Goal: Transaction & Acquisition: Book appointment/travel/reservation

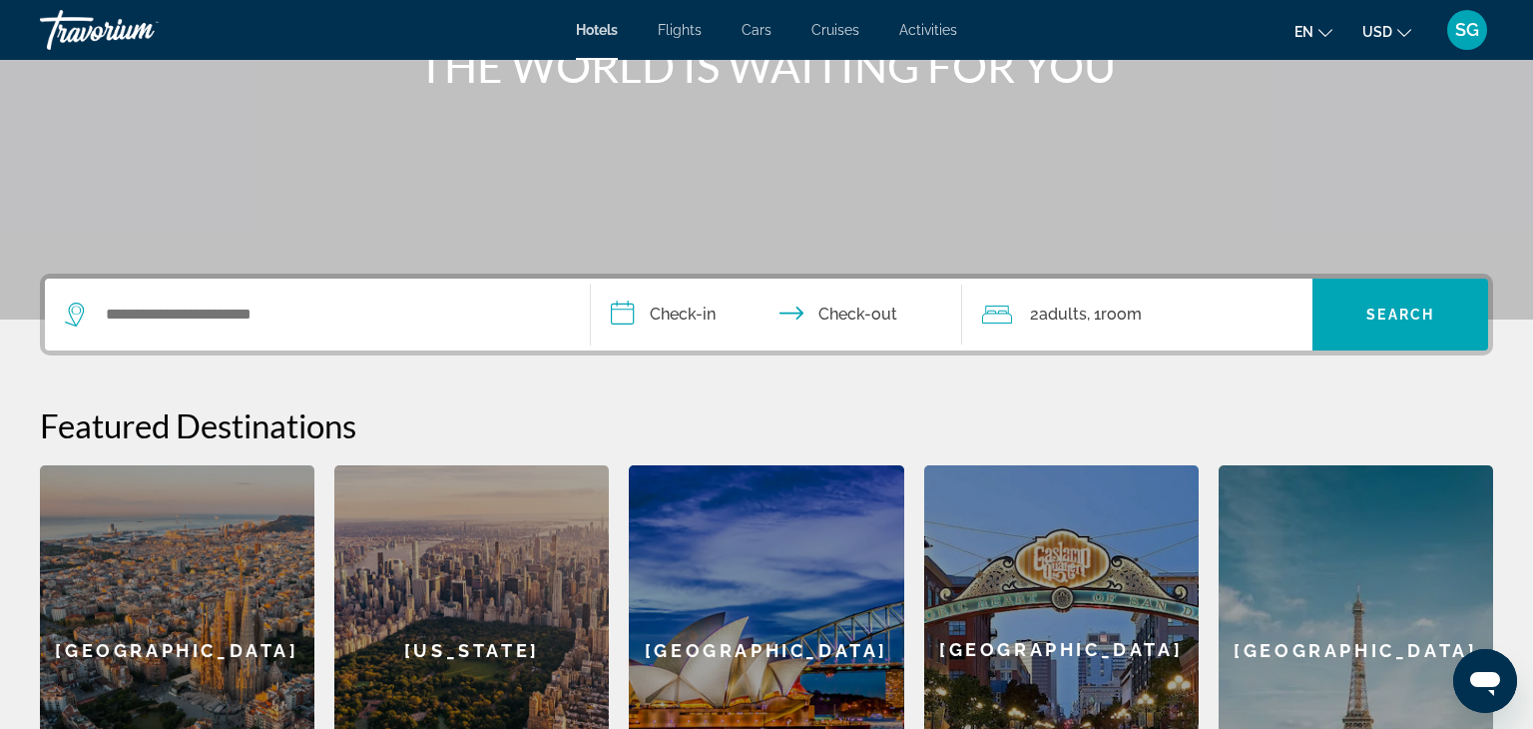
scroll to position [280, 0]
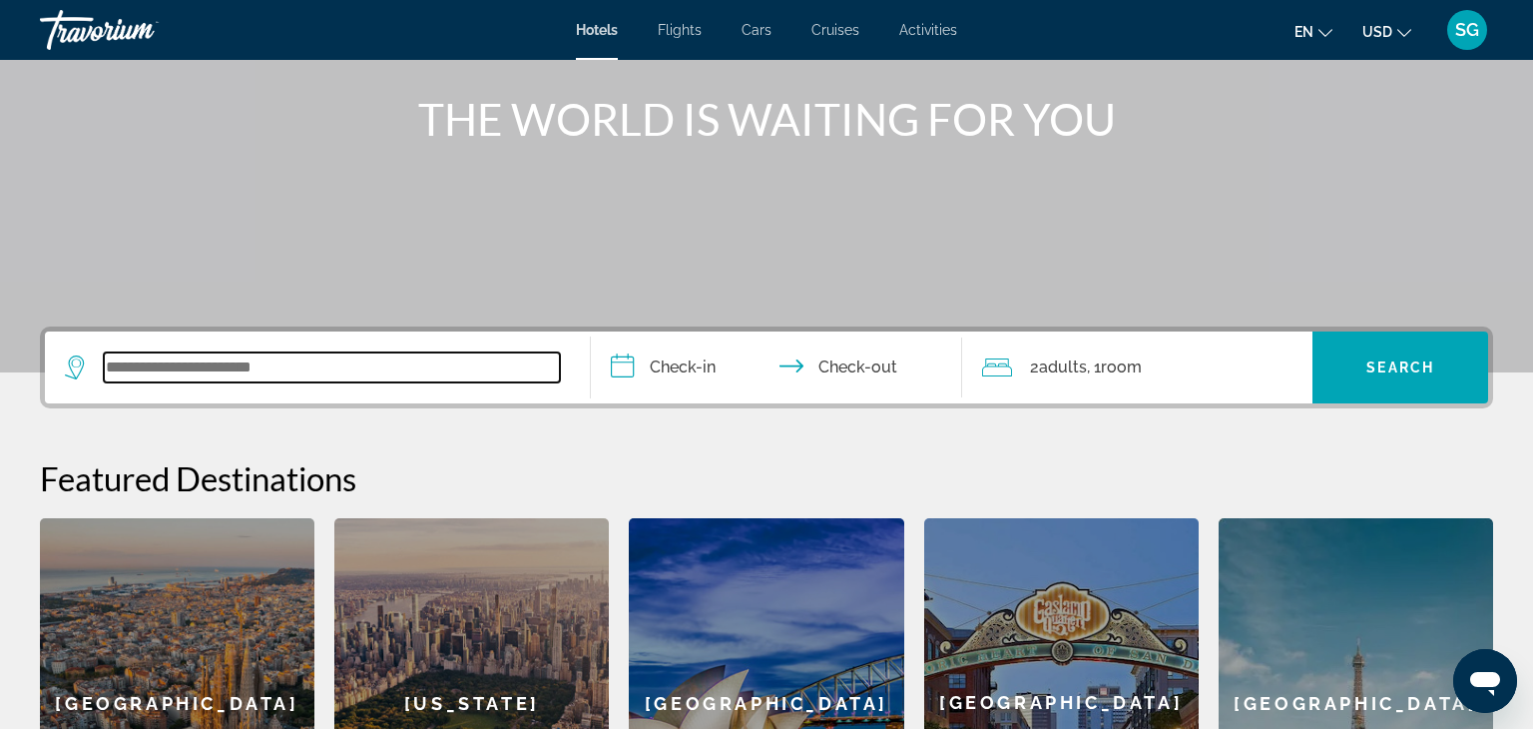
click at [221, 368] on input "Search widget" at bounding box center [332, 367] width 456 height 30
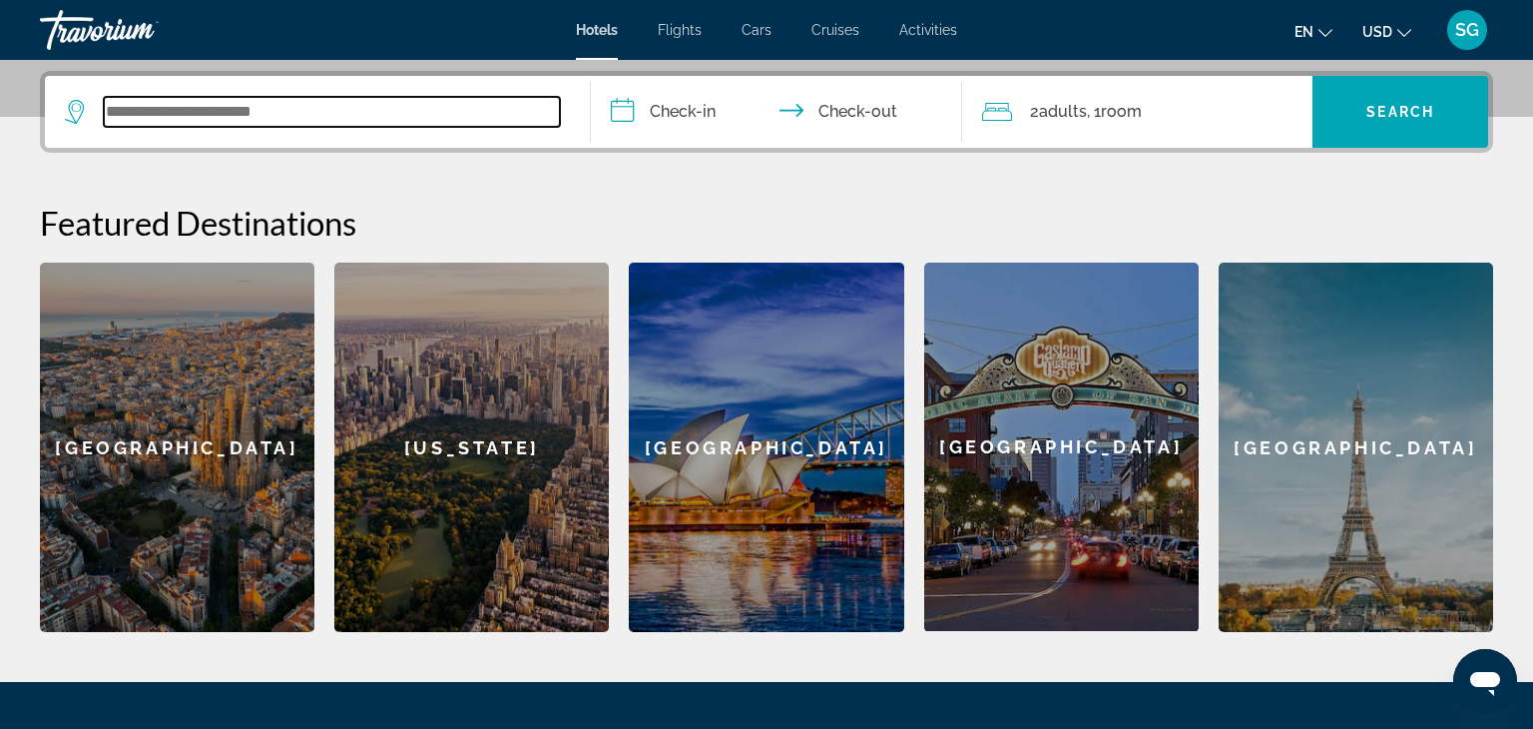
scroll to position [487, 0]
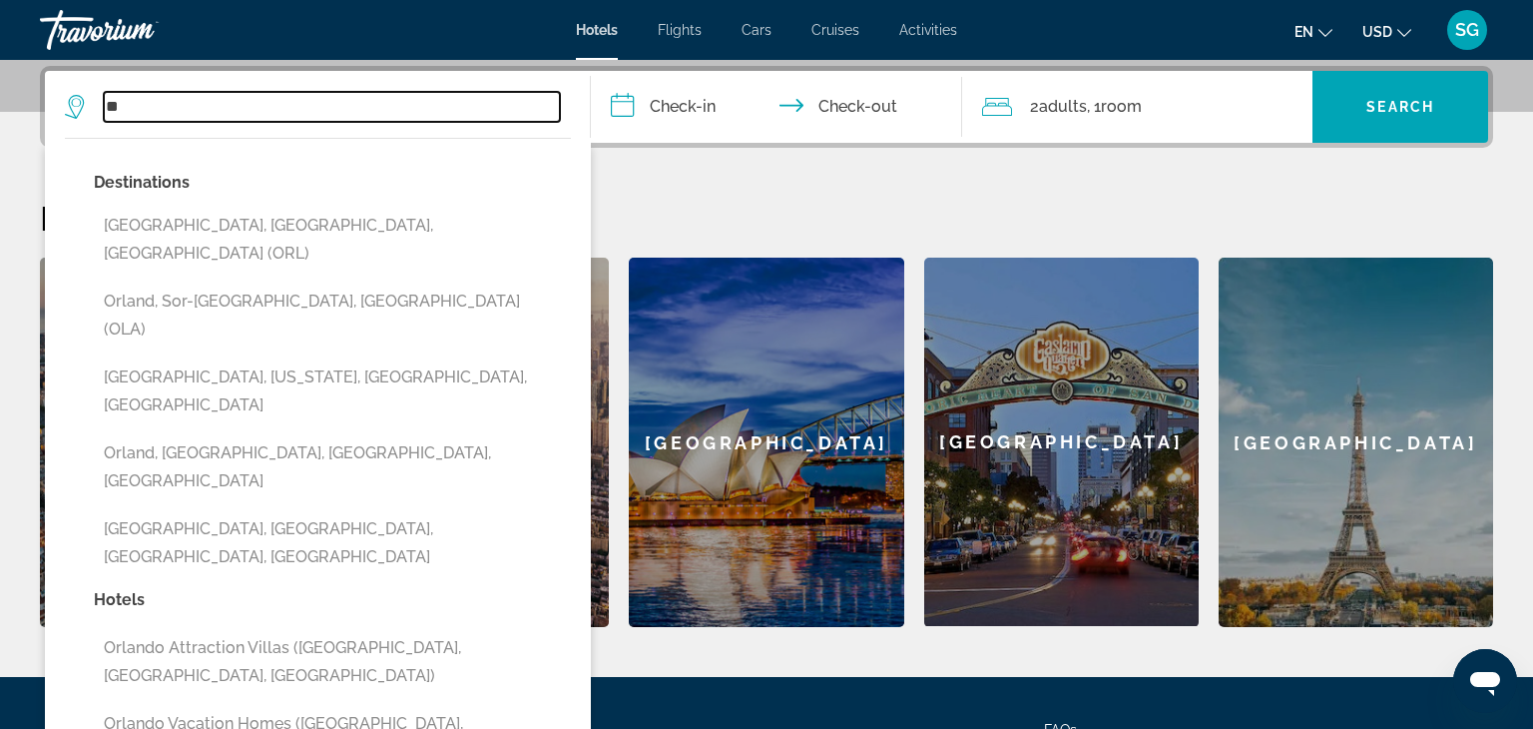
type input "*"
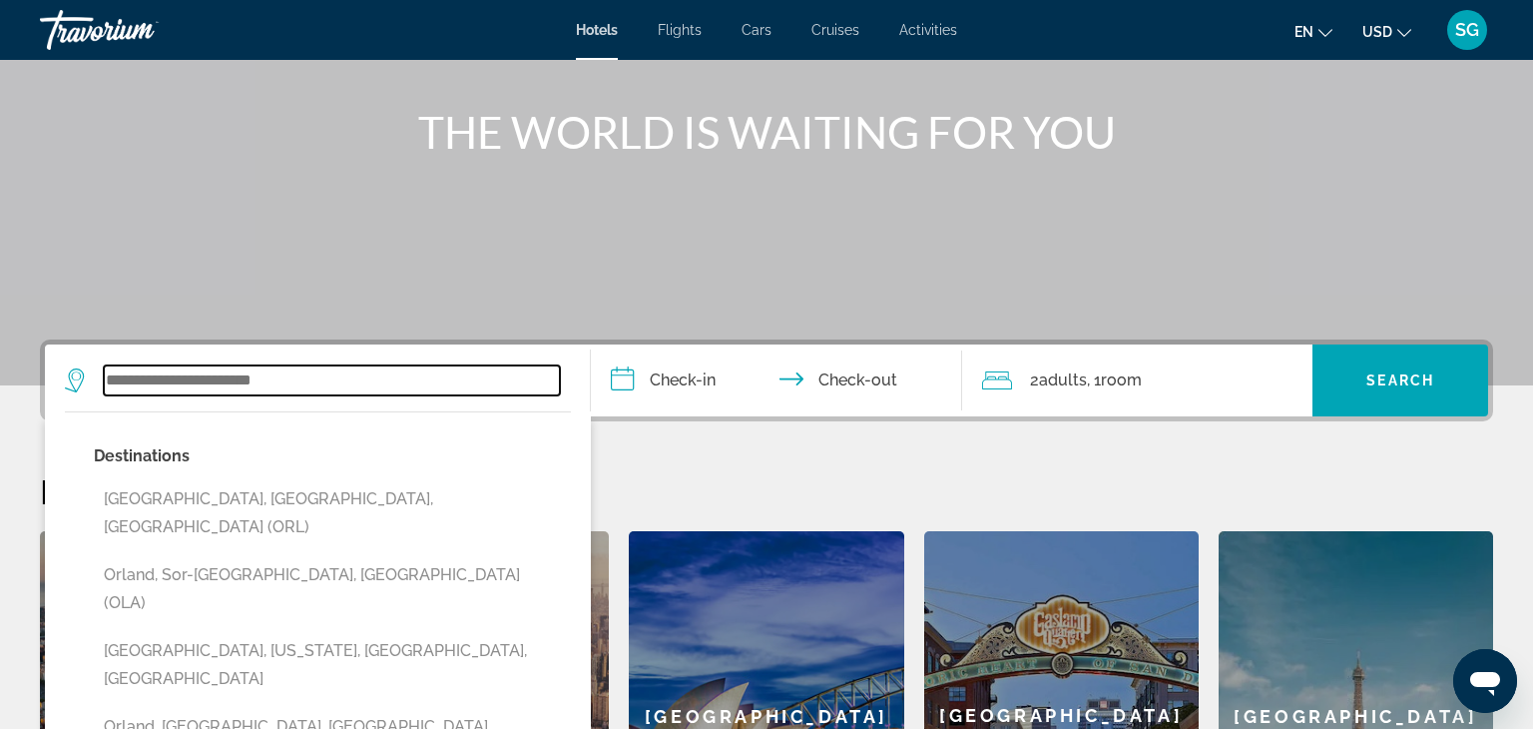
scroll to position [0, 0]
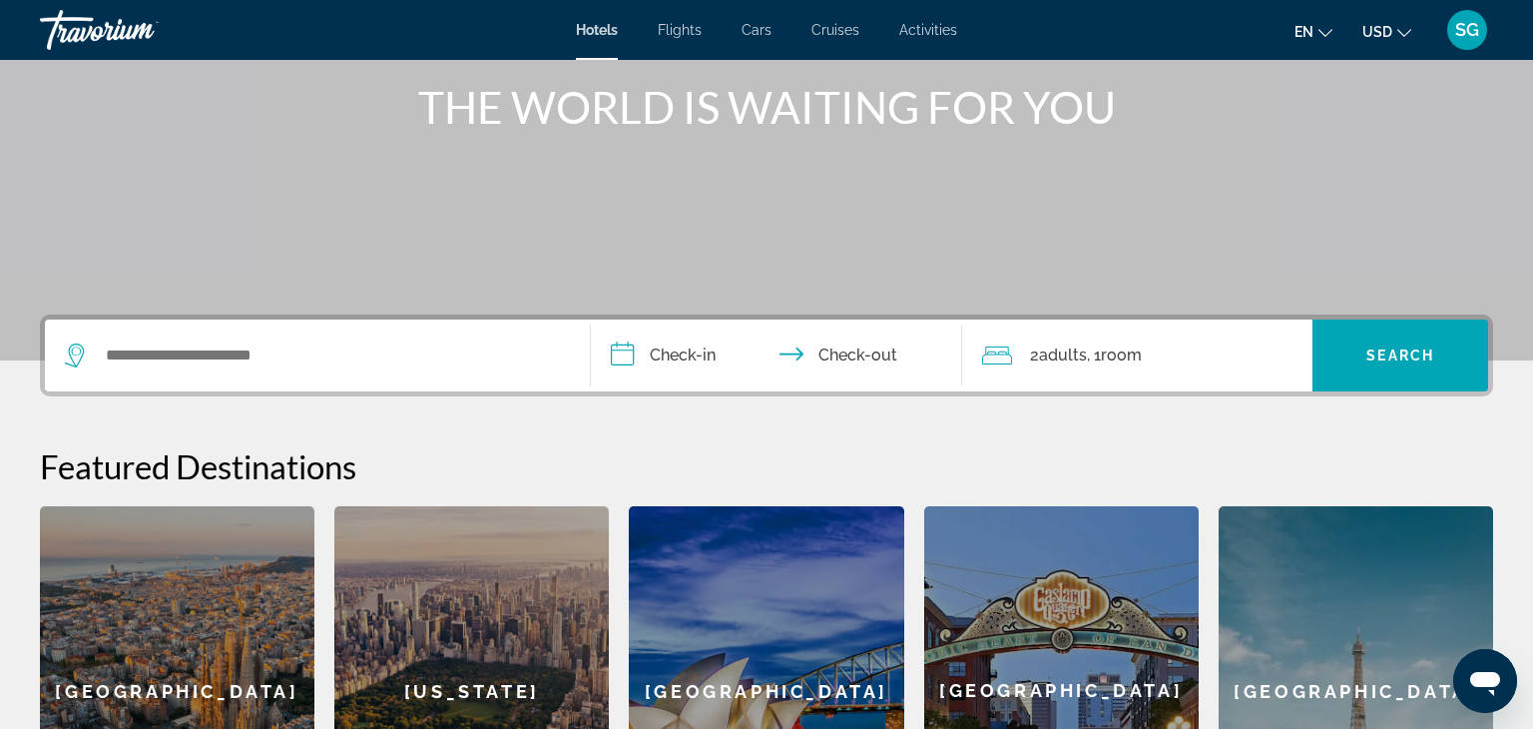
scroll to position [241, 0]
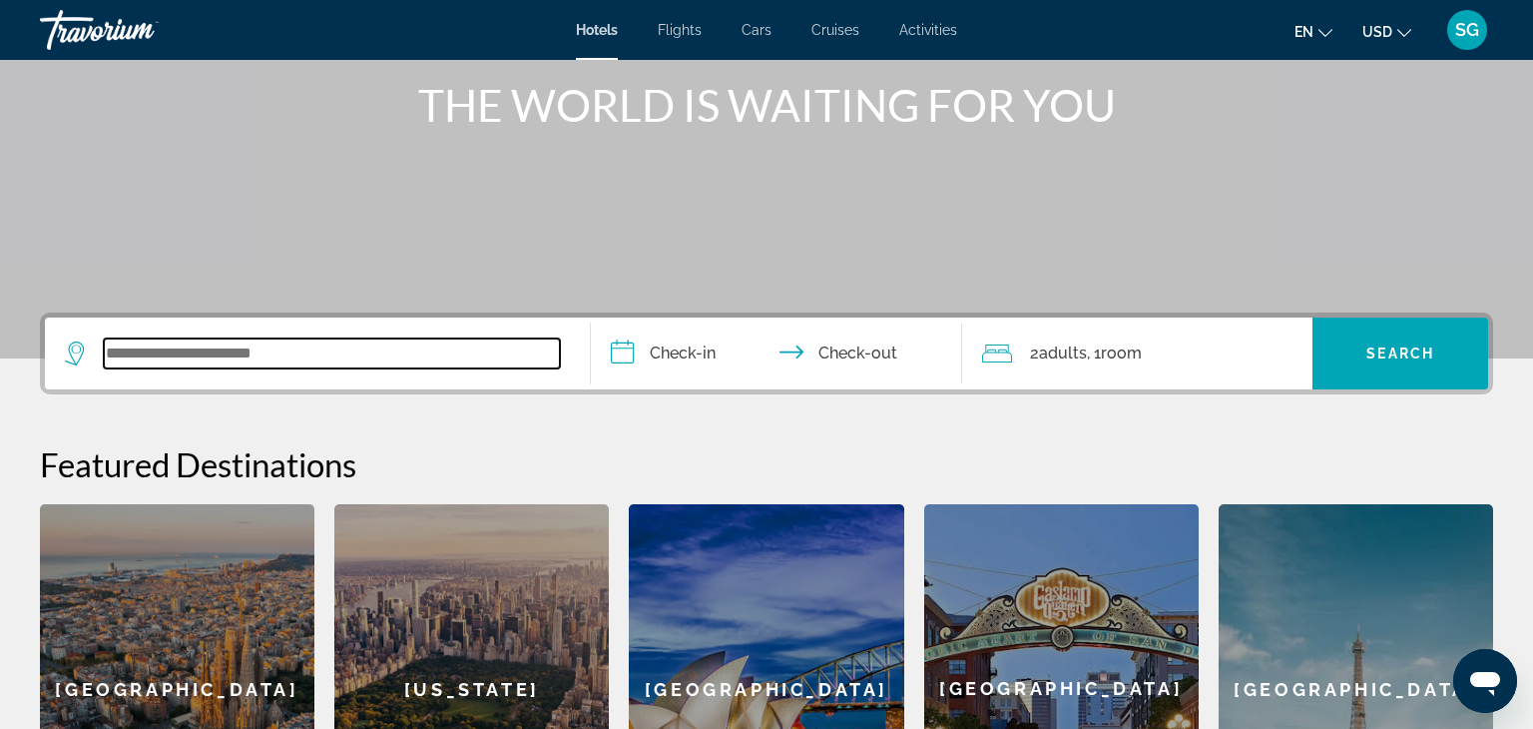
click at [337, 339] on input "Search widget" at bounding box center [332, 353] width 456 height 30
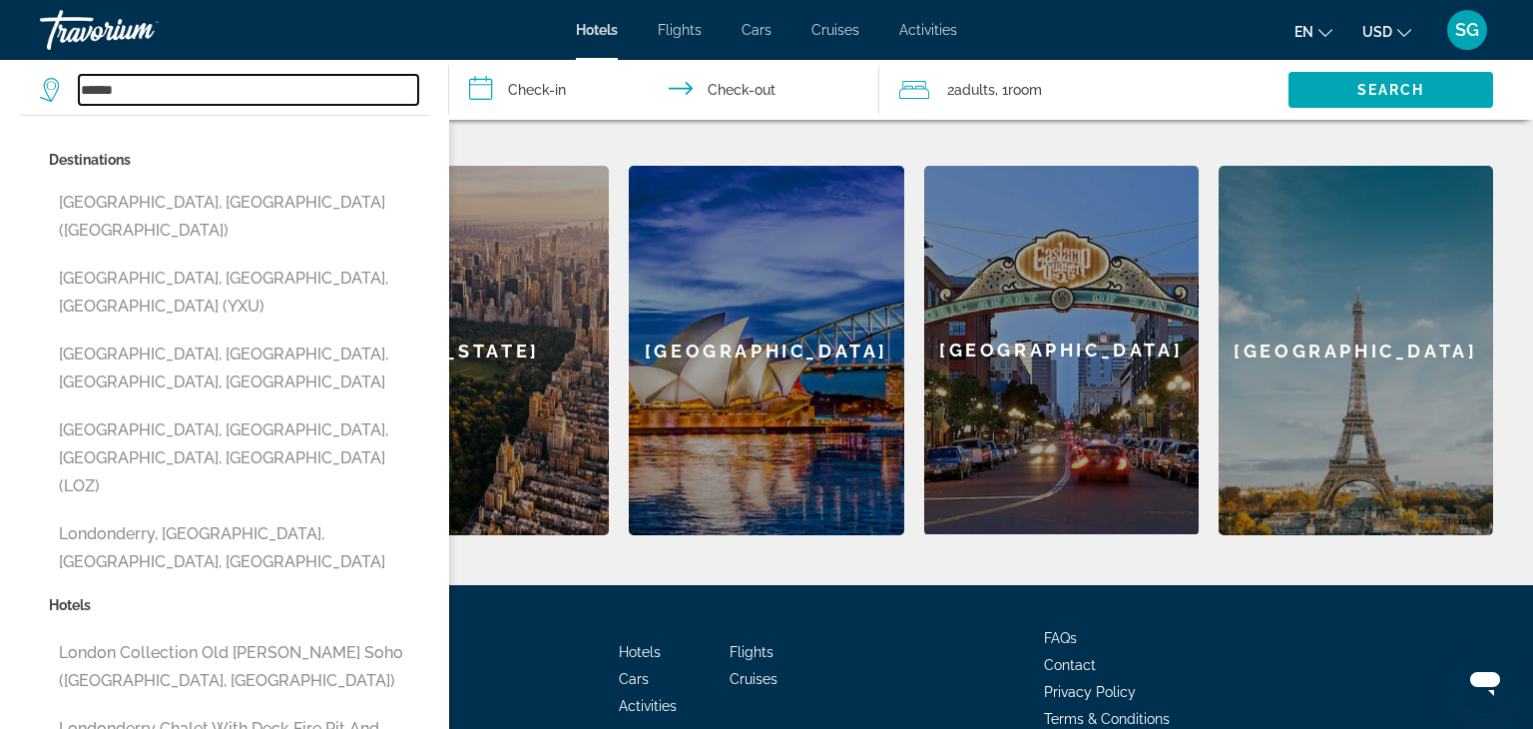
scroll to position [583, 0]
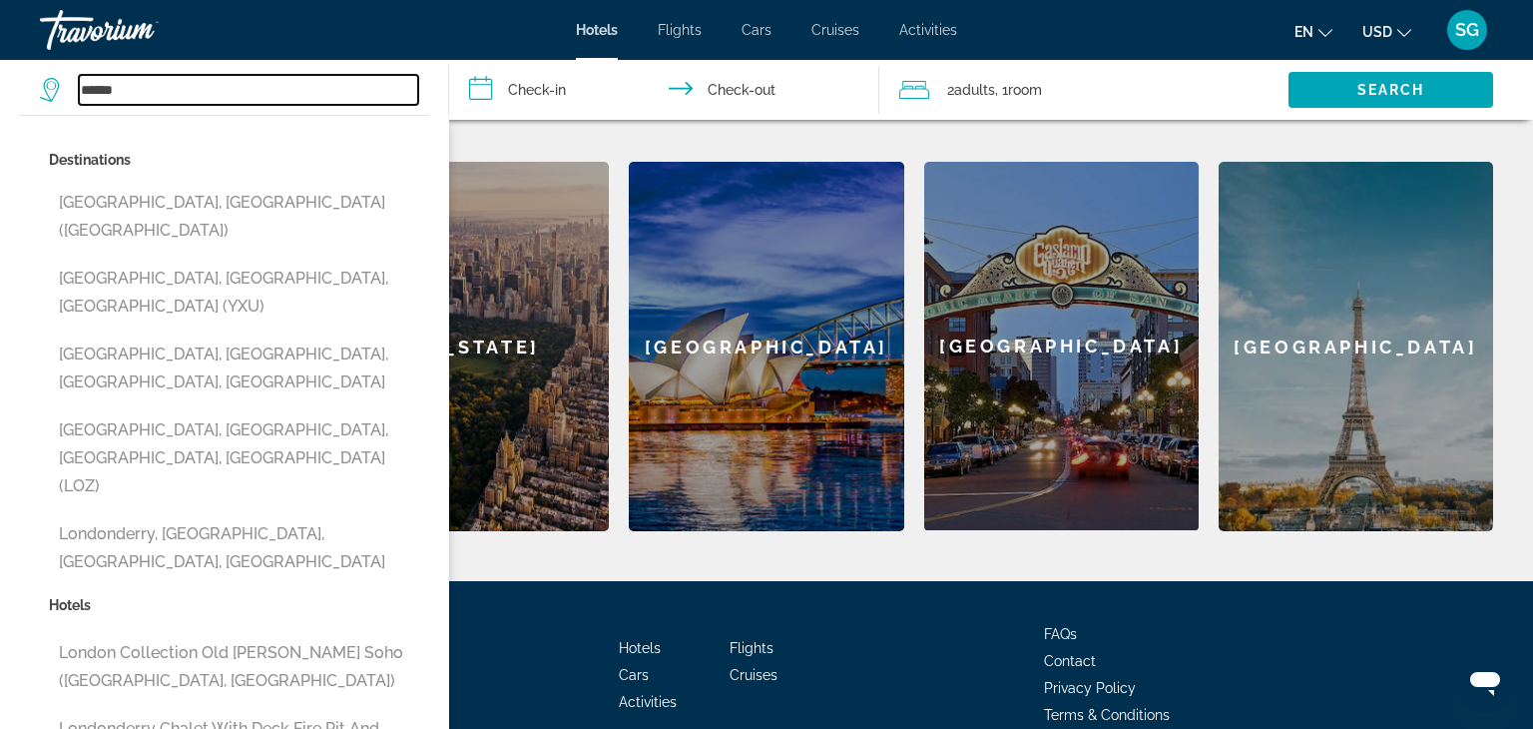
type input "******"
click at [527, 103] on input "**********" at bounding box center [667, 93] width 437 height 66
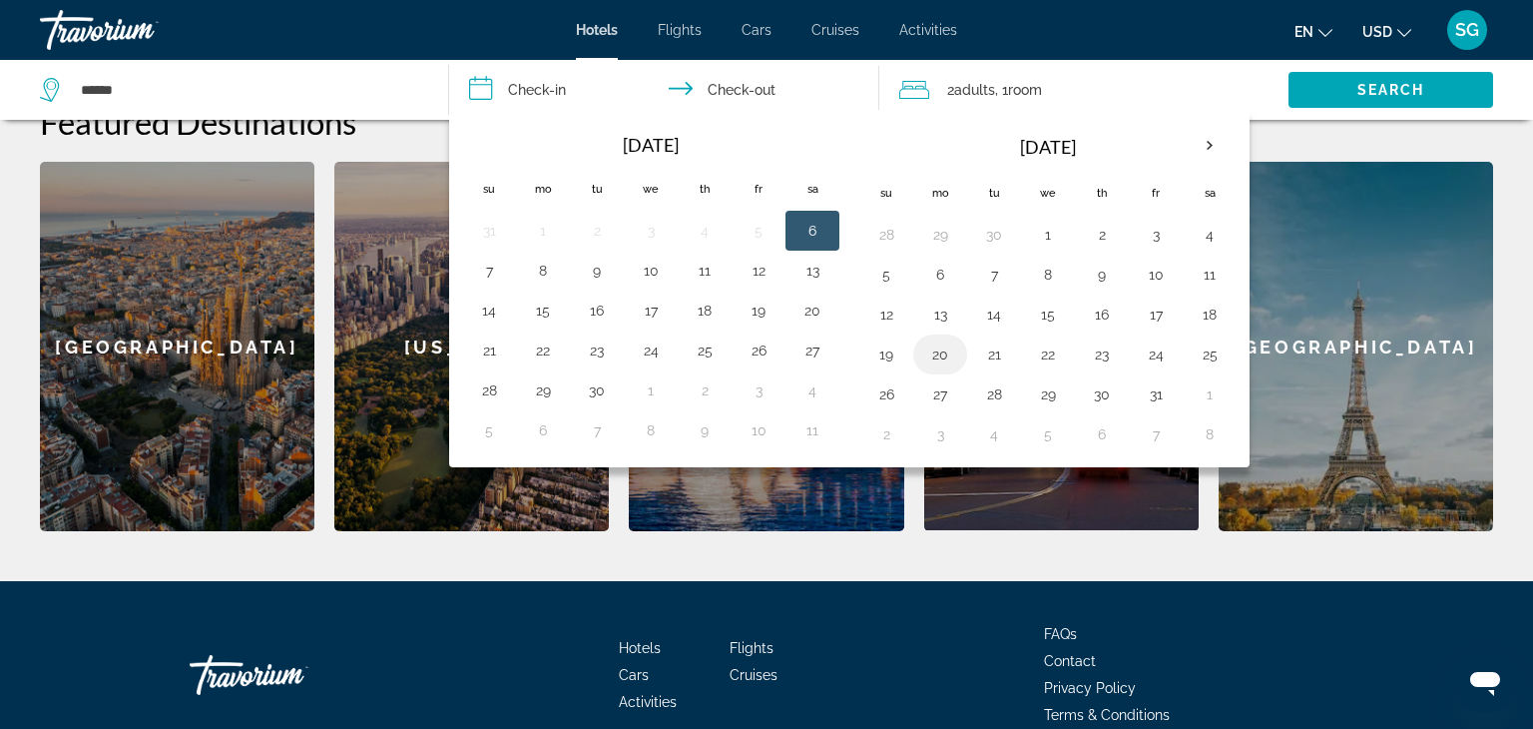
click at [935, 363] on button "20" at bounding box center [940, 354] width 32 height 28
click at [759, 101] on input "**********" at bounding box center [667, 93] width 437 height 66
click at [1202, 359] on button "25" at bounding box center [1210, 354] width 32 height 28
type input "**********"
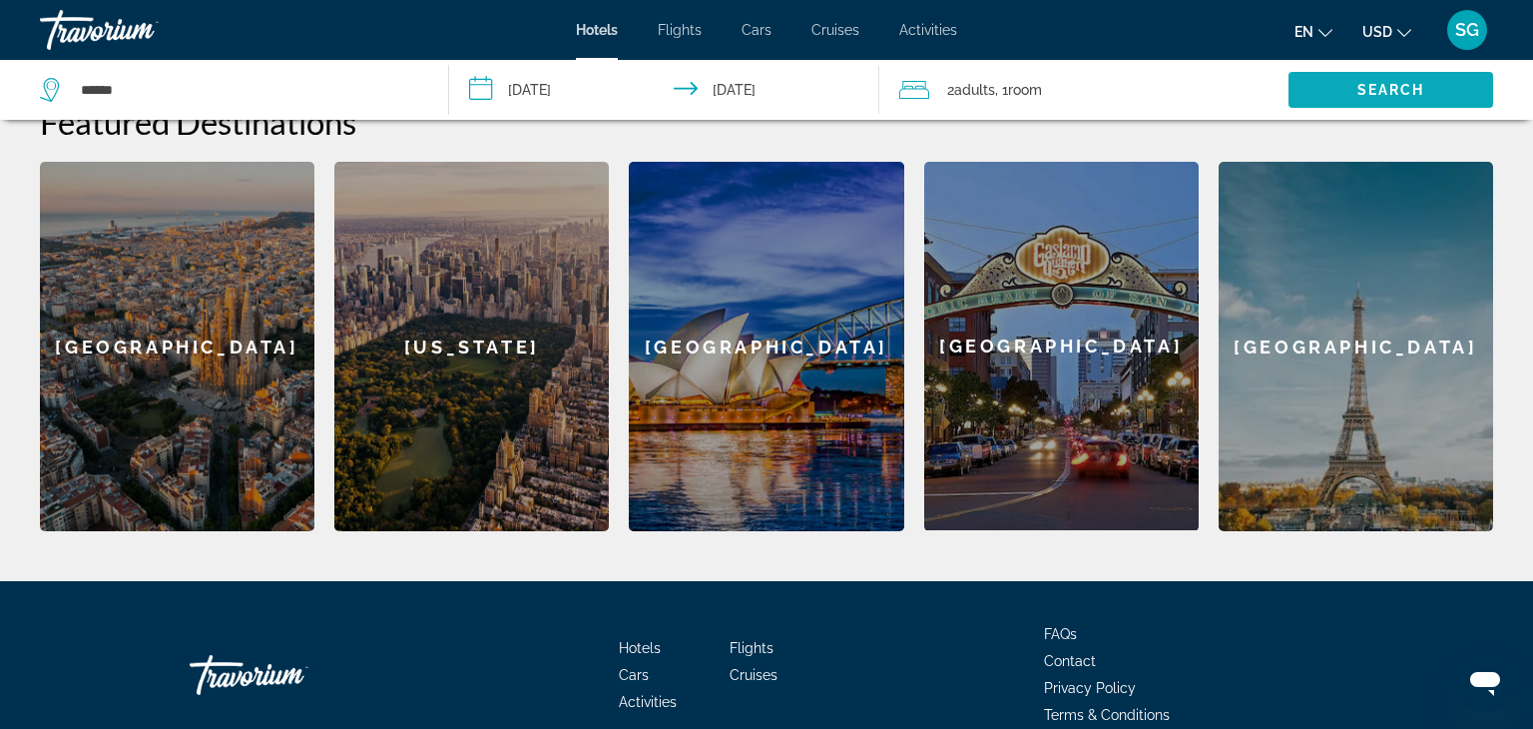
click at [1357, 84] on span "Search" at bounding box center [1391, 90] width 68 height 16
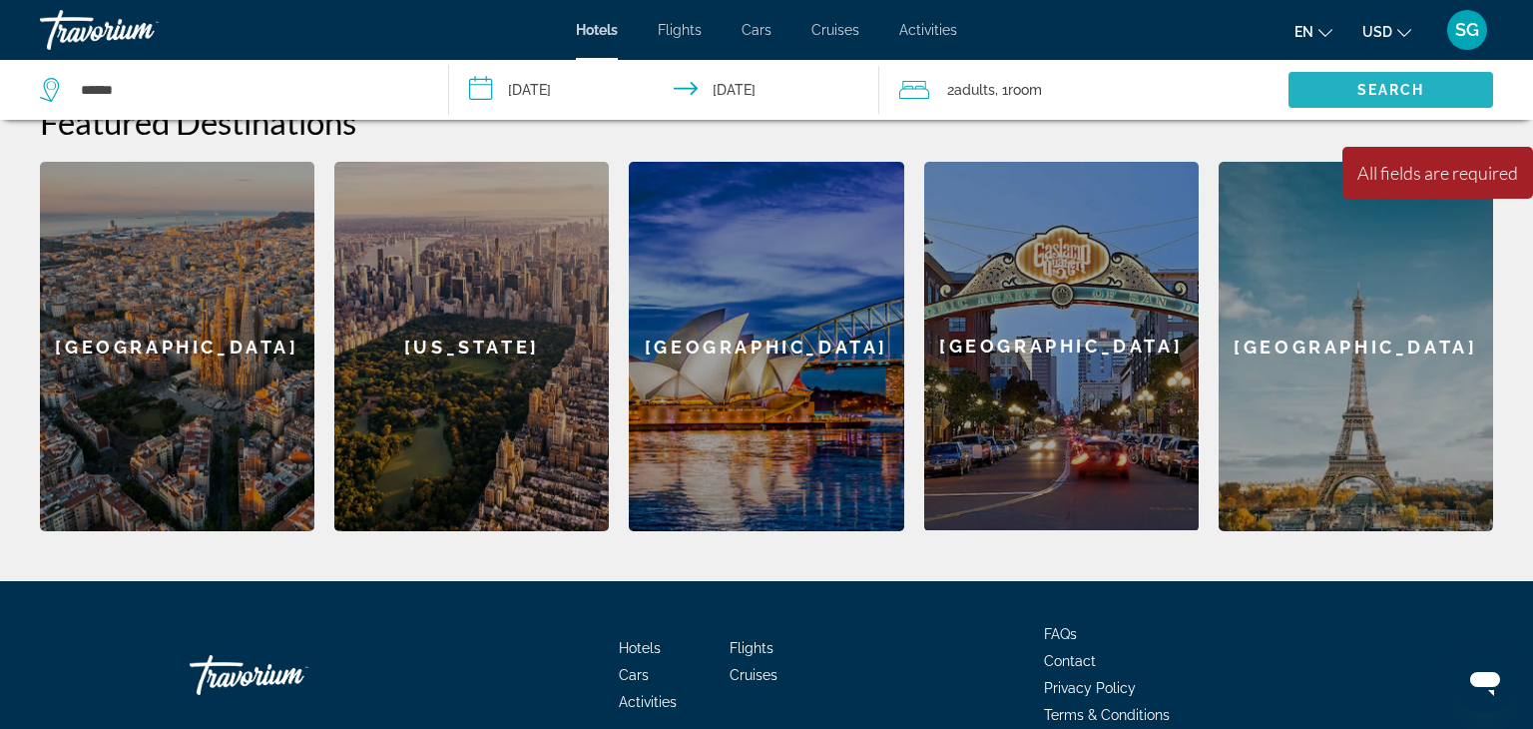
click at [1392, 99] on span "Search widget" at bounding box center [1390, 90] width 205 height 48
click at [604, 24] on span "Hotels" at bounding box center [597, 30] width 42 height 16
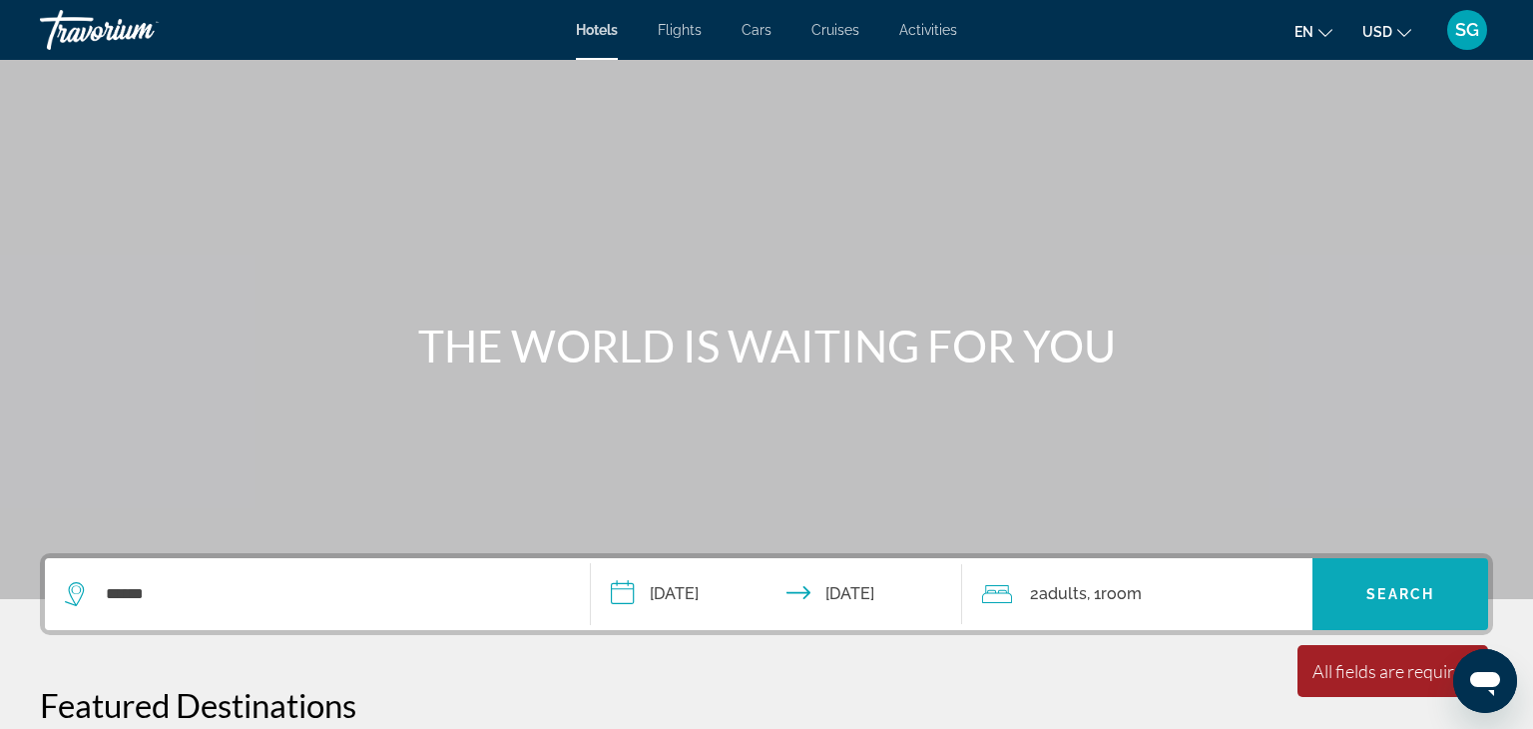
click at [1392, 590] on span "Search" at bounding box center [1400, 594] width 68 height 16
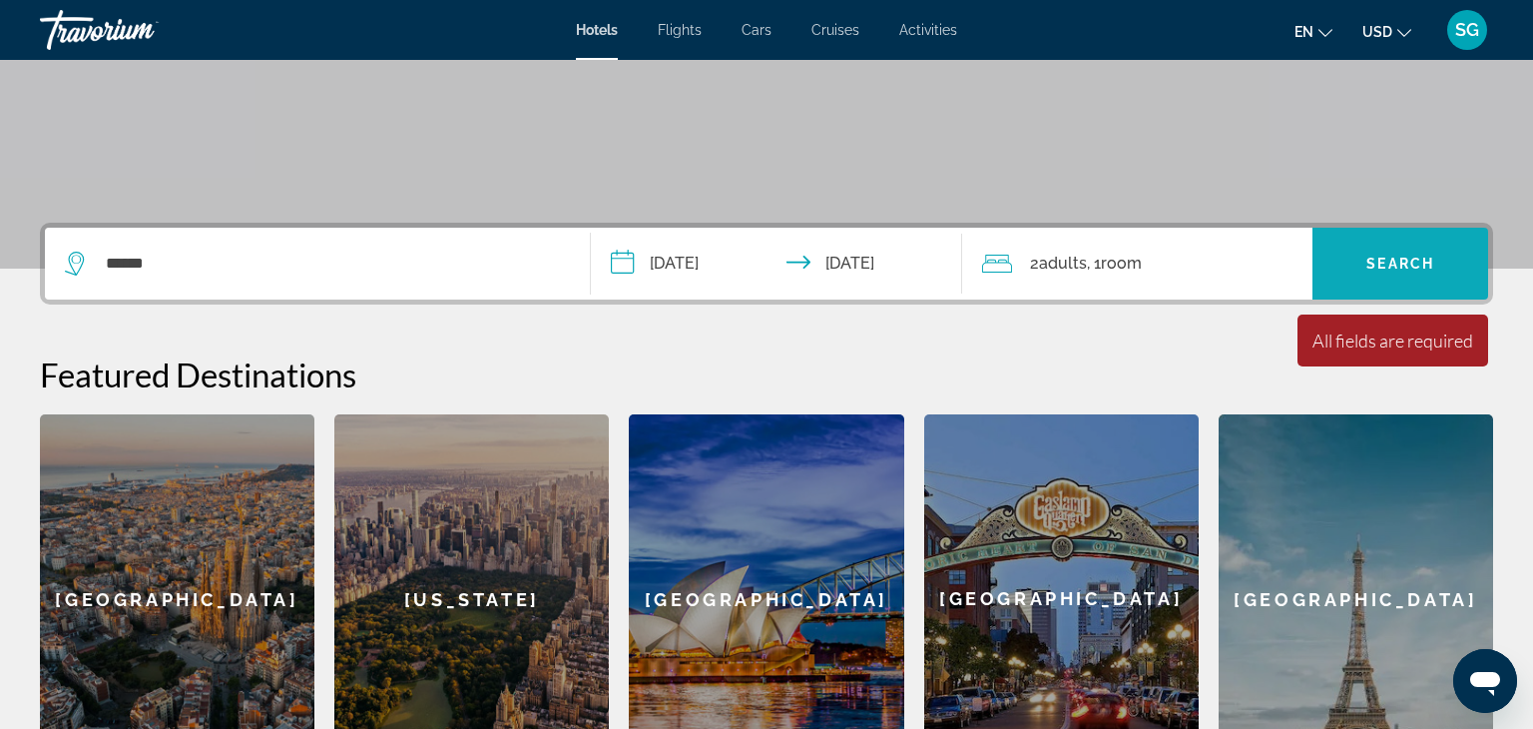
scroll to position [159, 0]
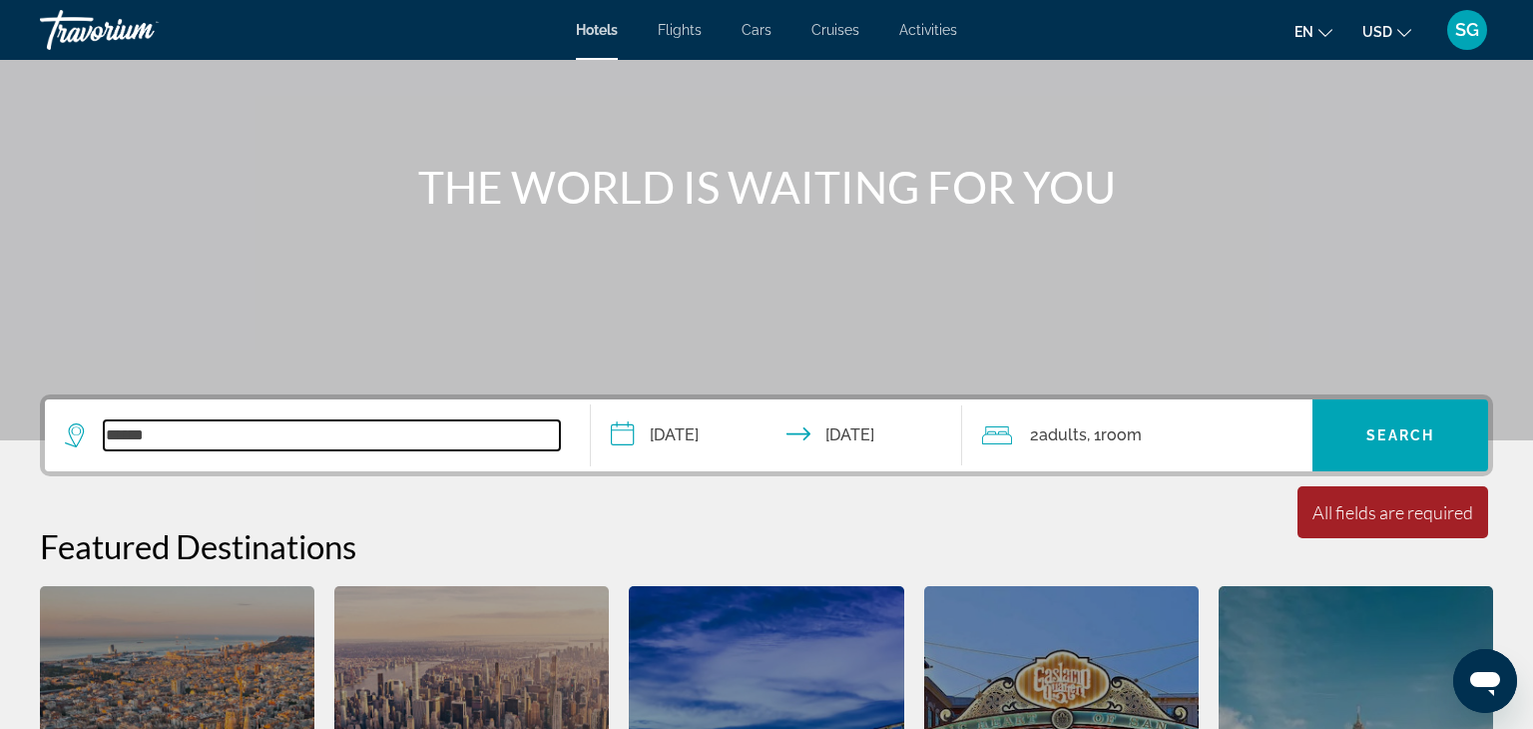
click at [229, 443] on input "******" at bounding box center [332, 435] width 456 height 30
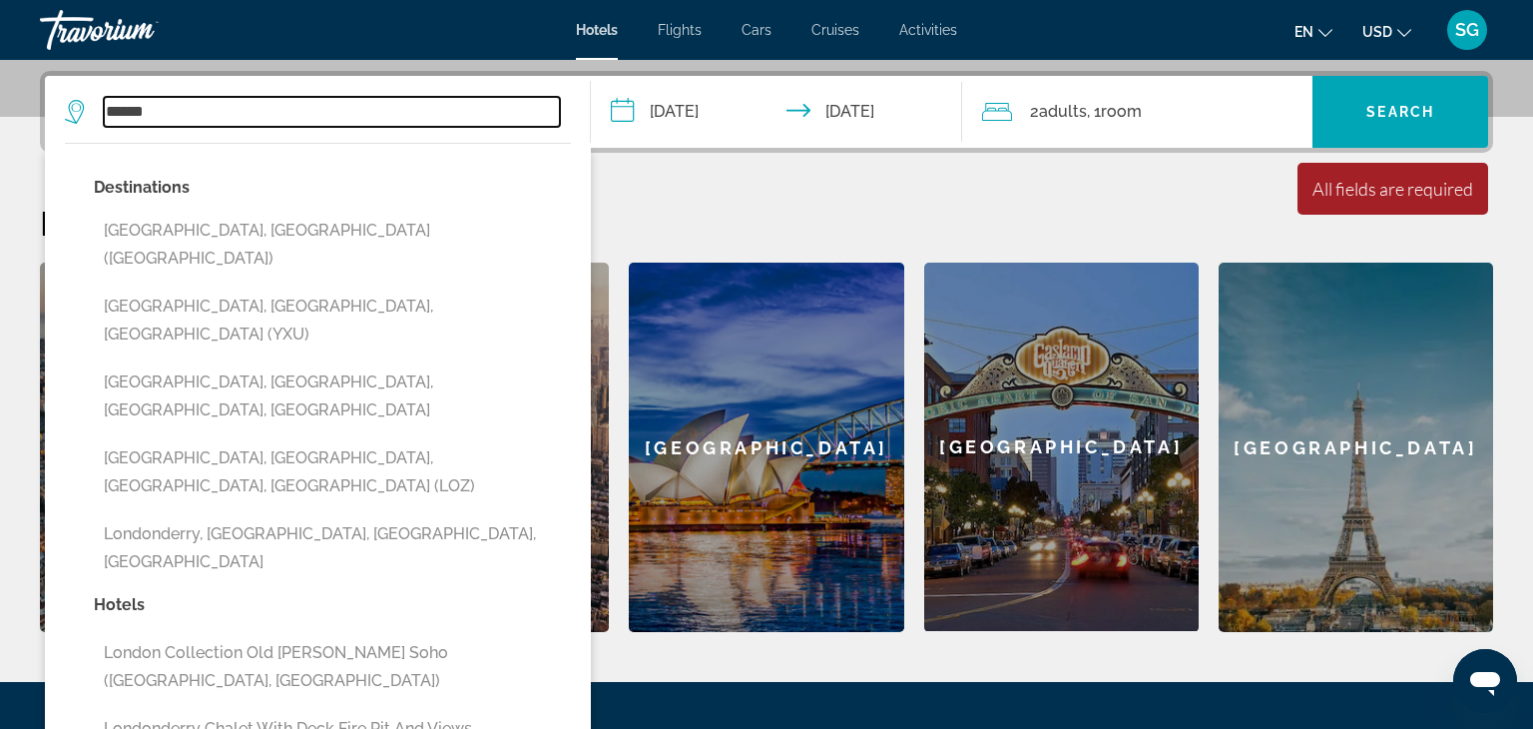
scroll to position [487, 0]
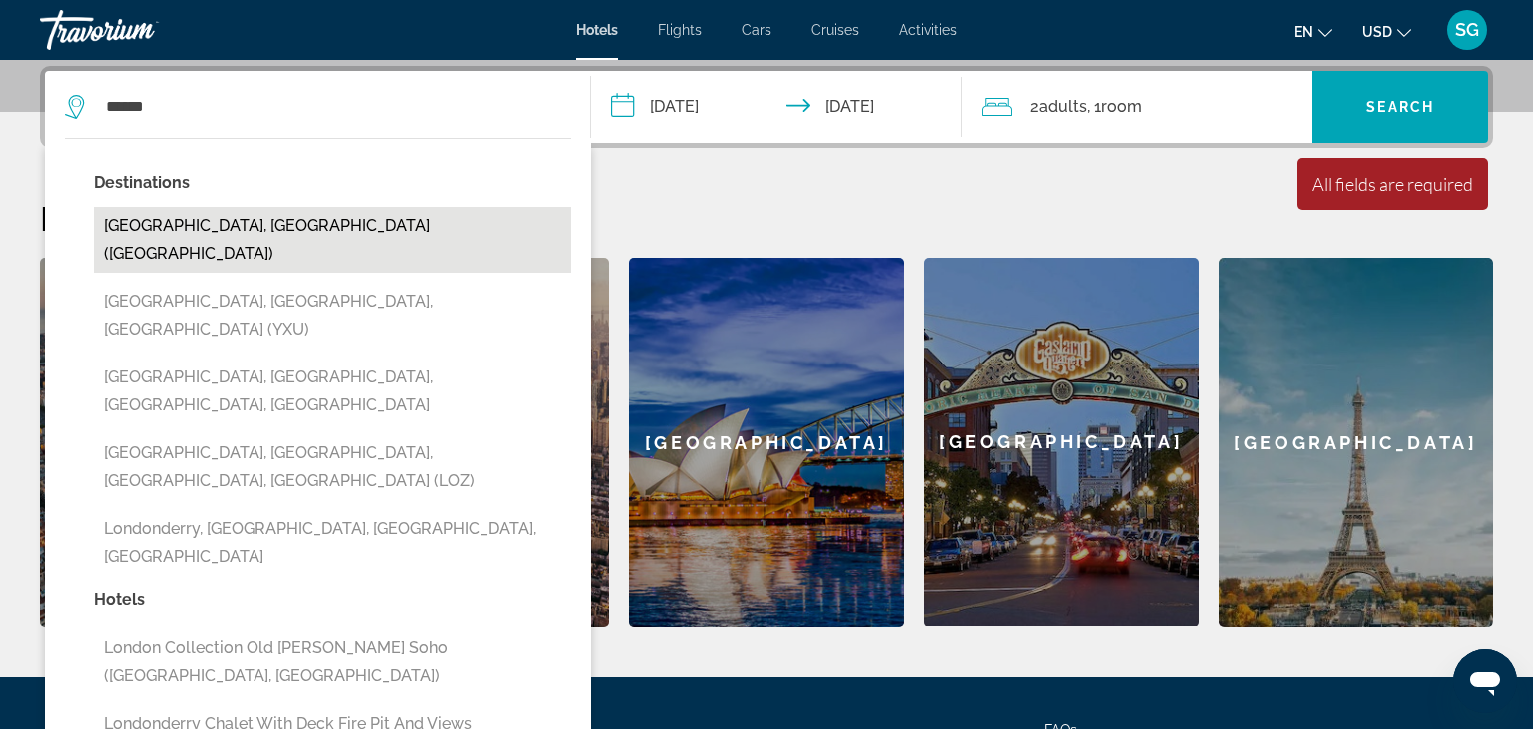
click at [287, 223] on button "London, United Kingdom (LON)" at bounding box center [332, 240] width 477 height 66
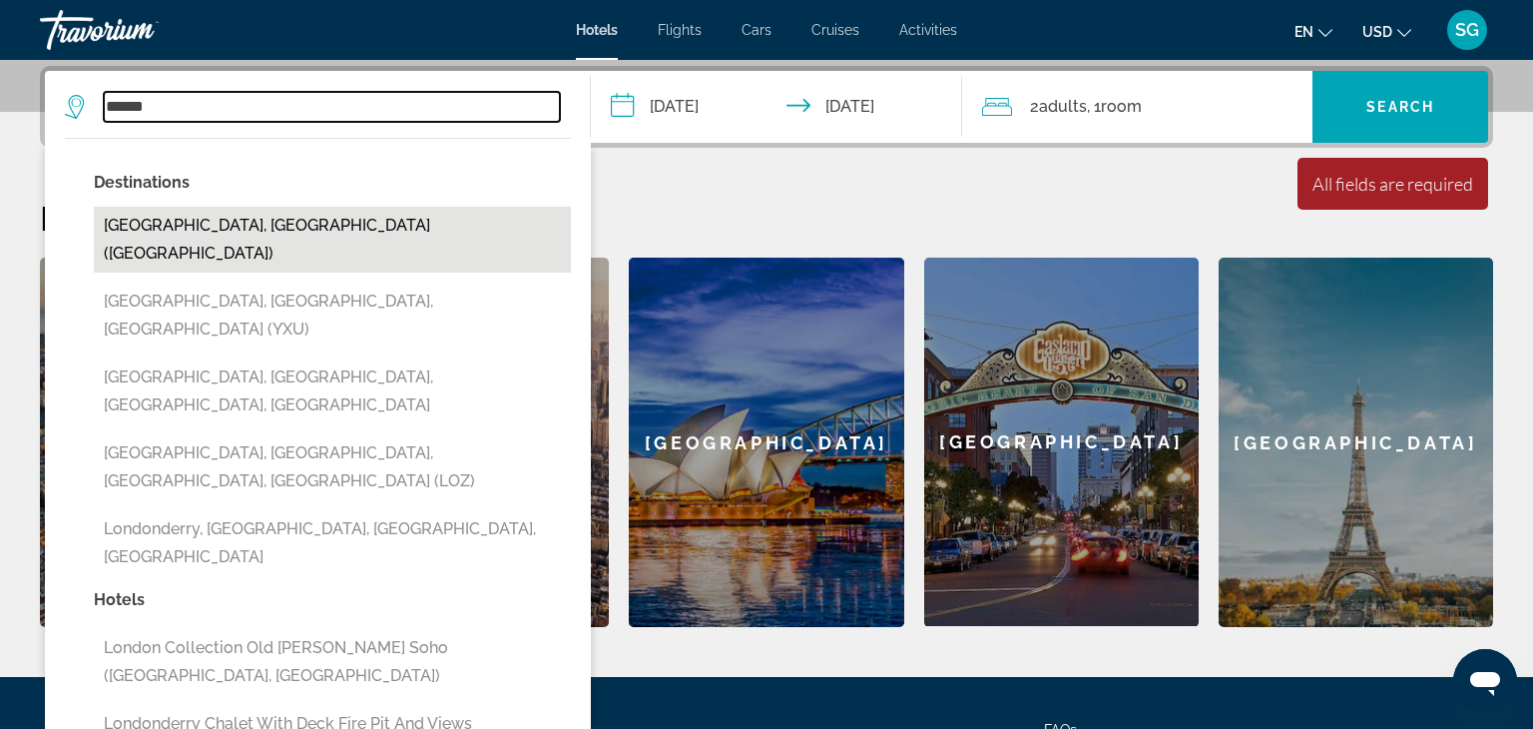
type input "**********"
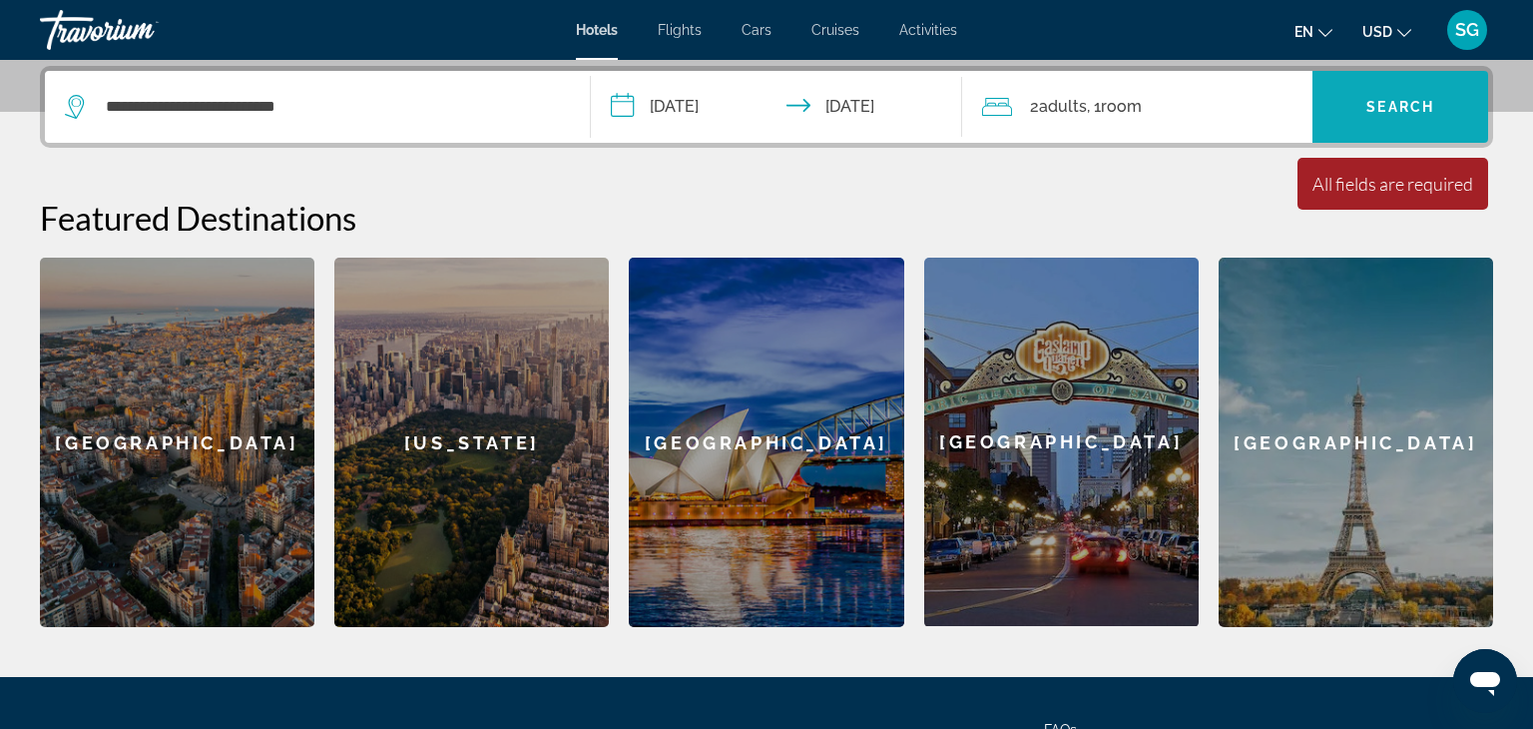
click at [1417, 109] on span "Search" at bounding box center [1400, 107] width 68 height 16
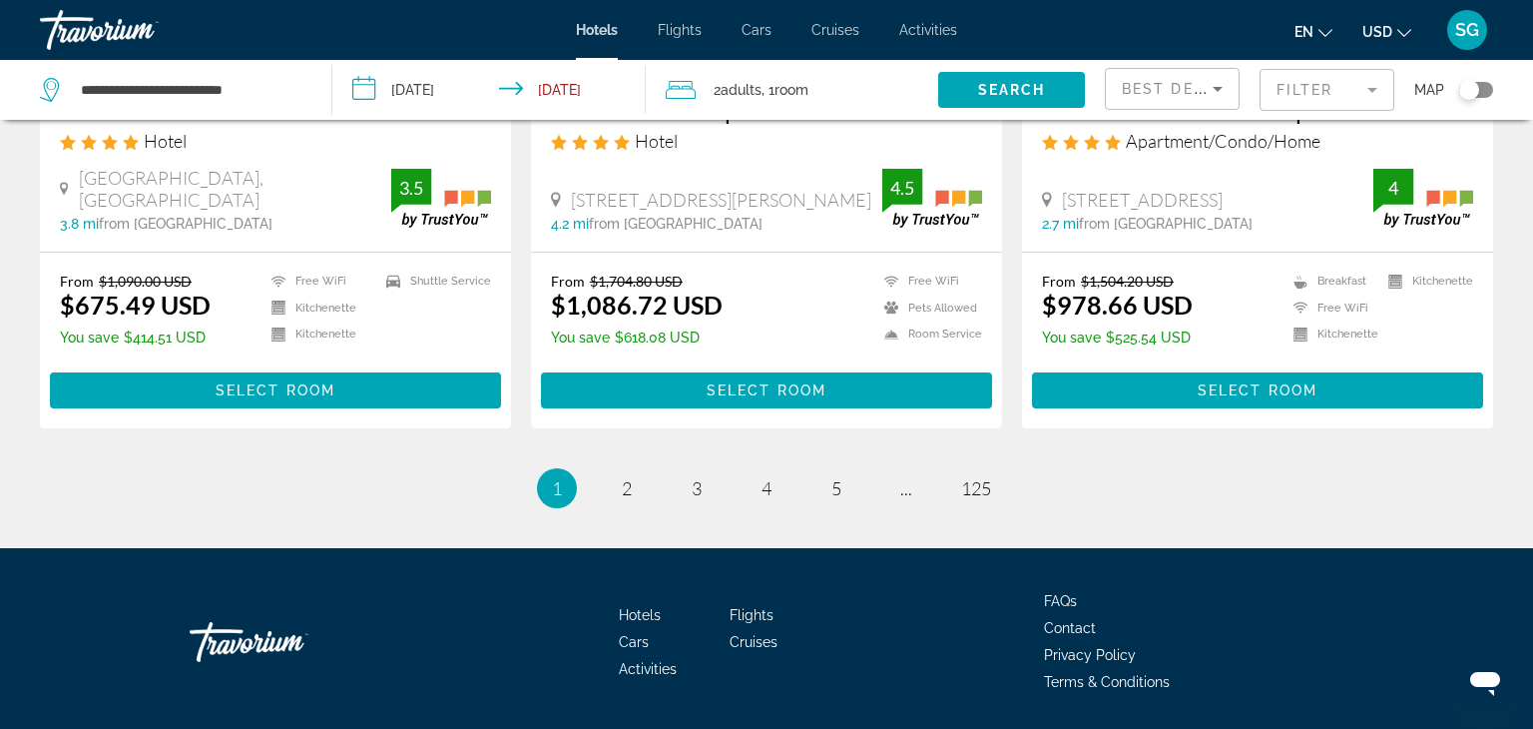
scroll to position [2691, 0]
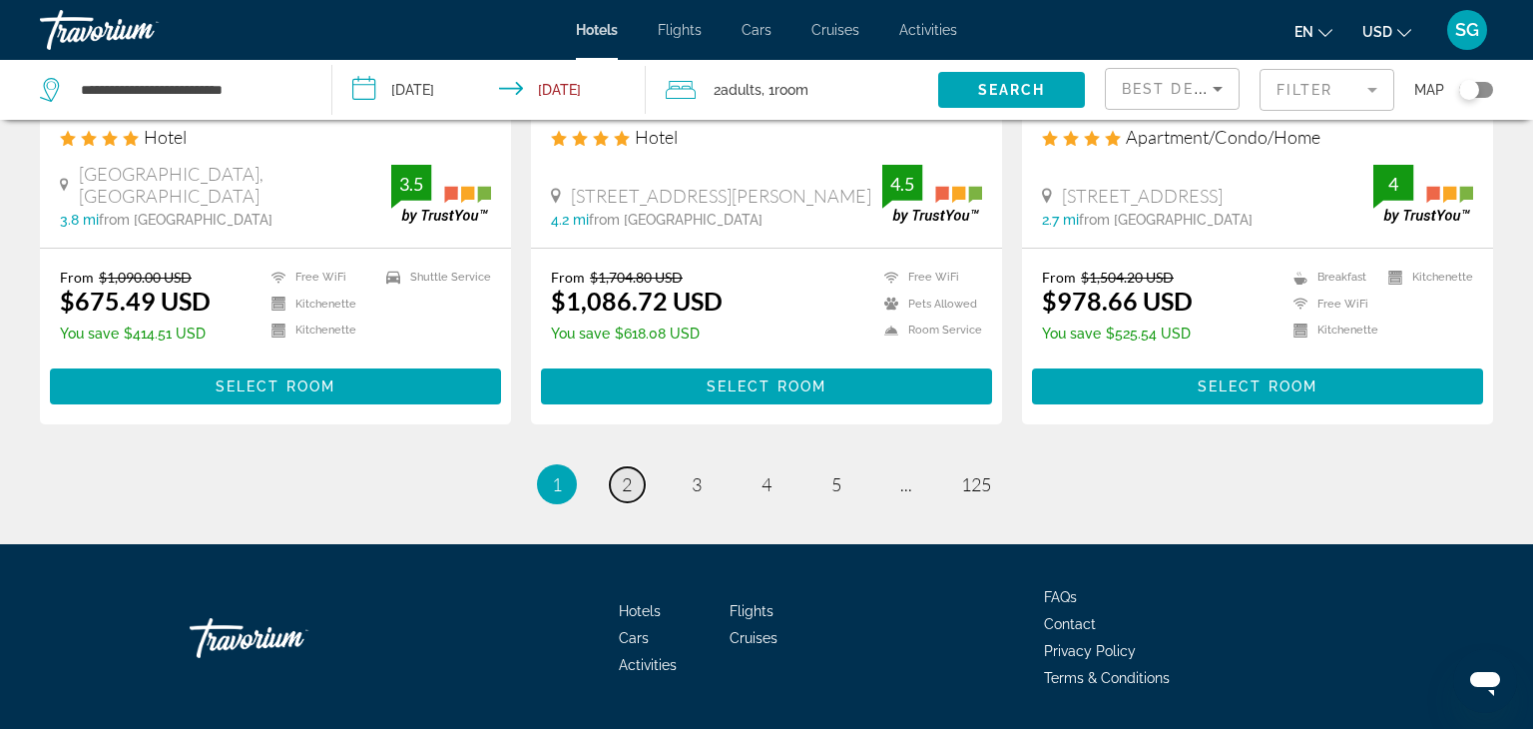
click at [627, 473] on span "2" at bounding box center [627, 484] width 10 height 22
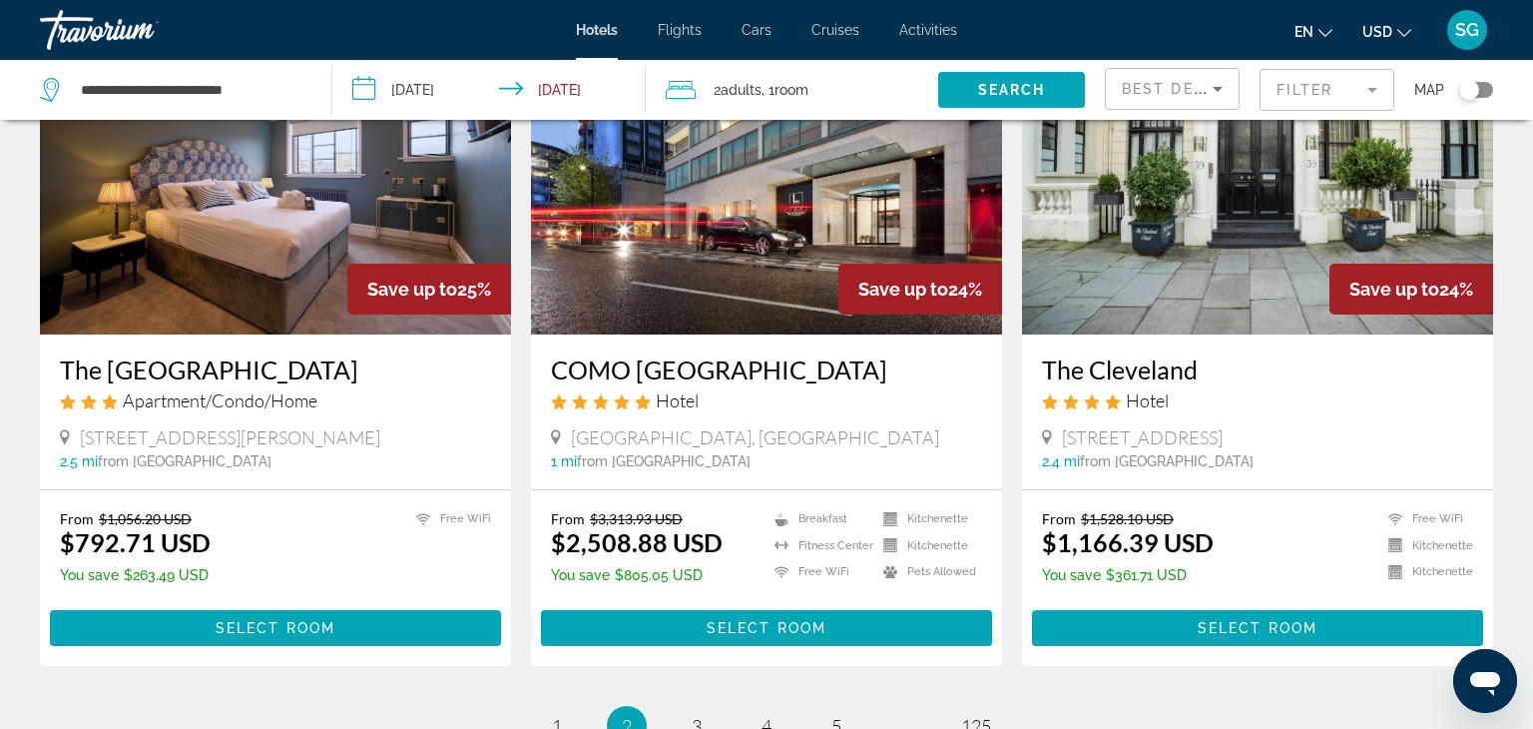
scroll to position [2446, 0]
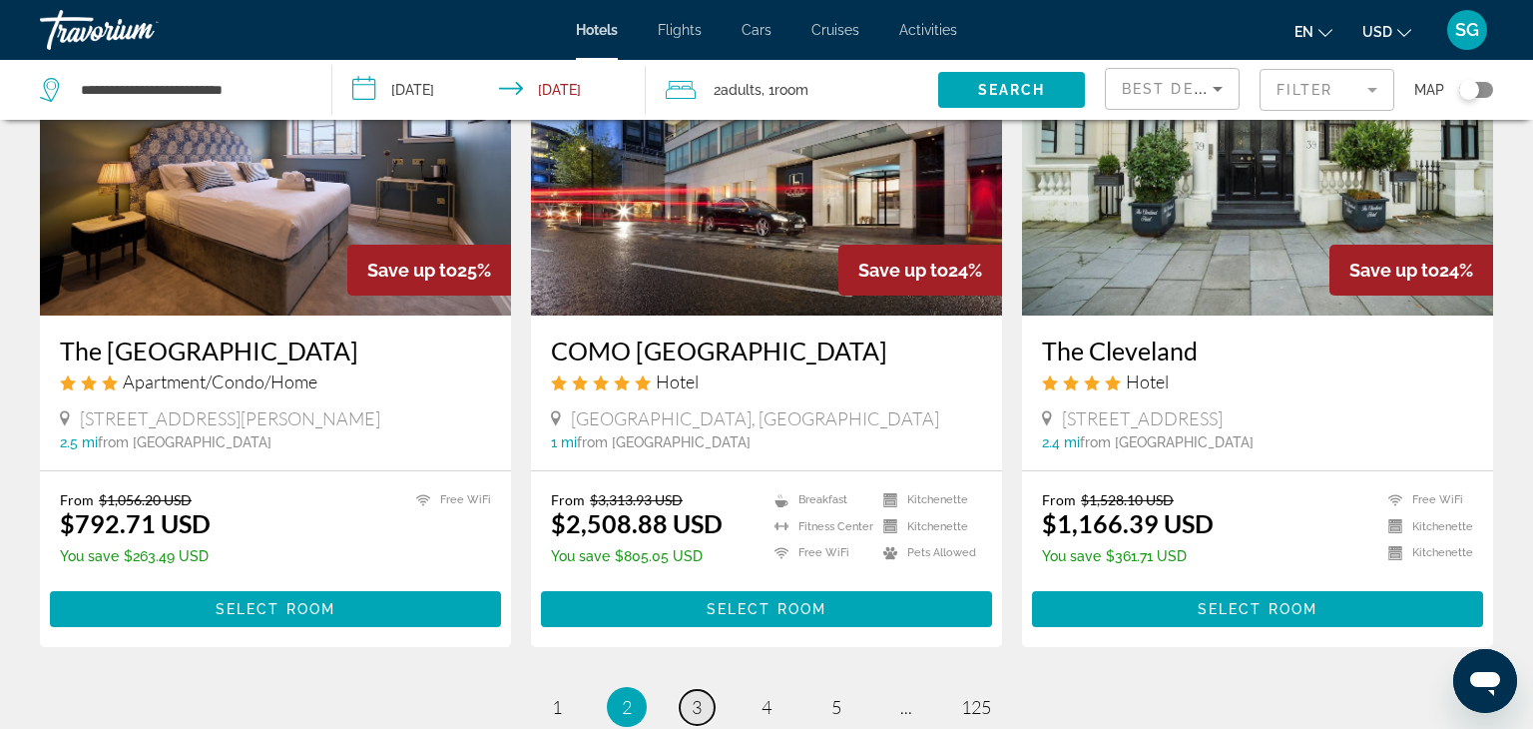
click at [696, 696] on span "3" at bounding box center [697, 707] width 10 height 22
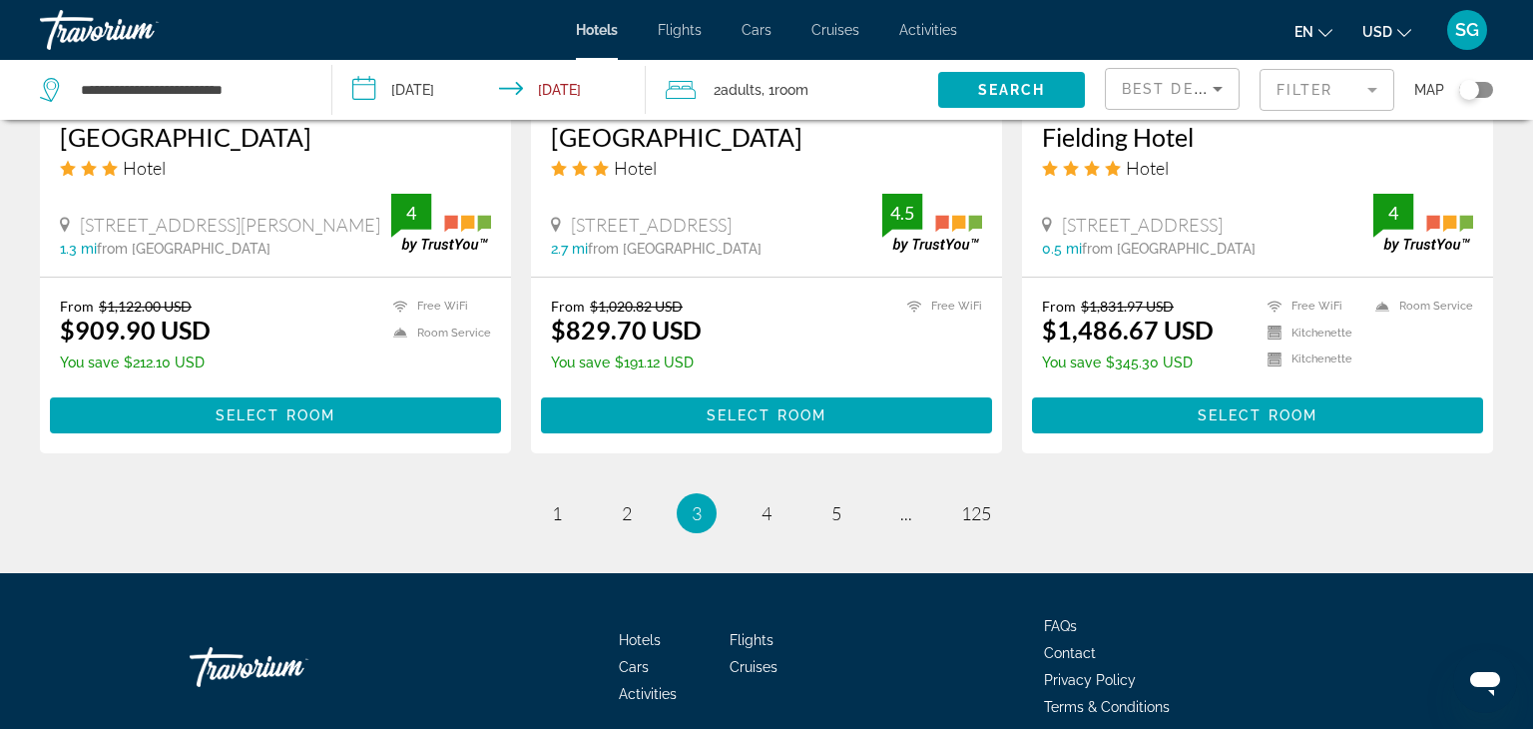
scroll to position [2583, 0]
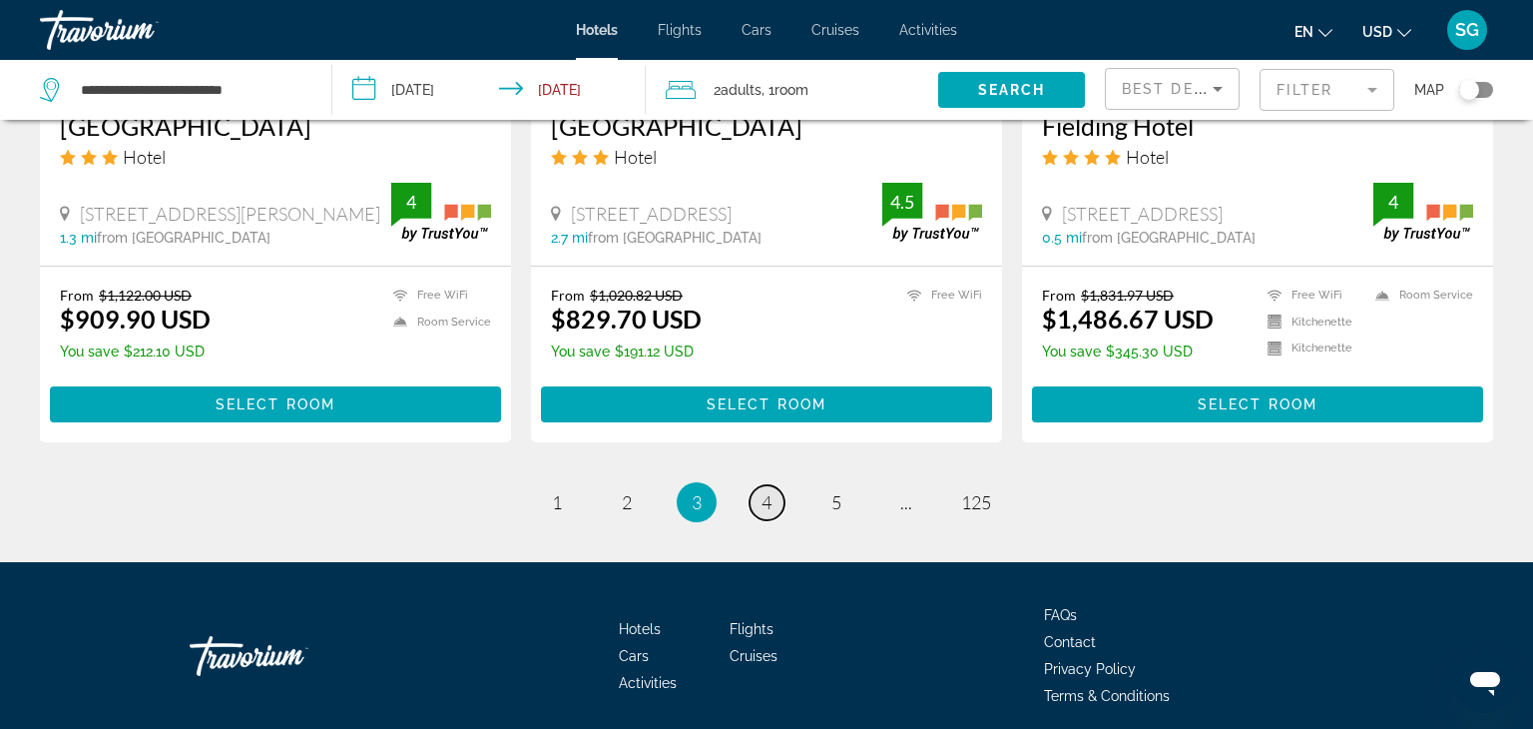
click at [767, 491] on span "4" at bounding box center [766, 502] width 10 height 22
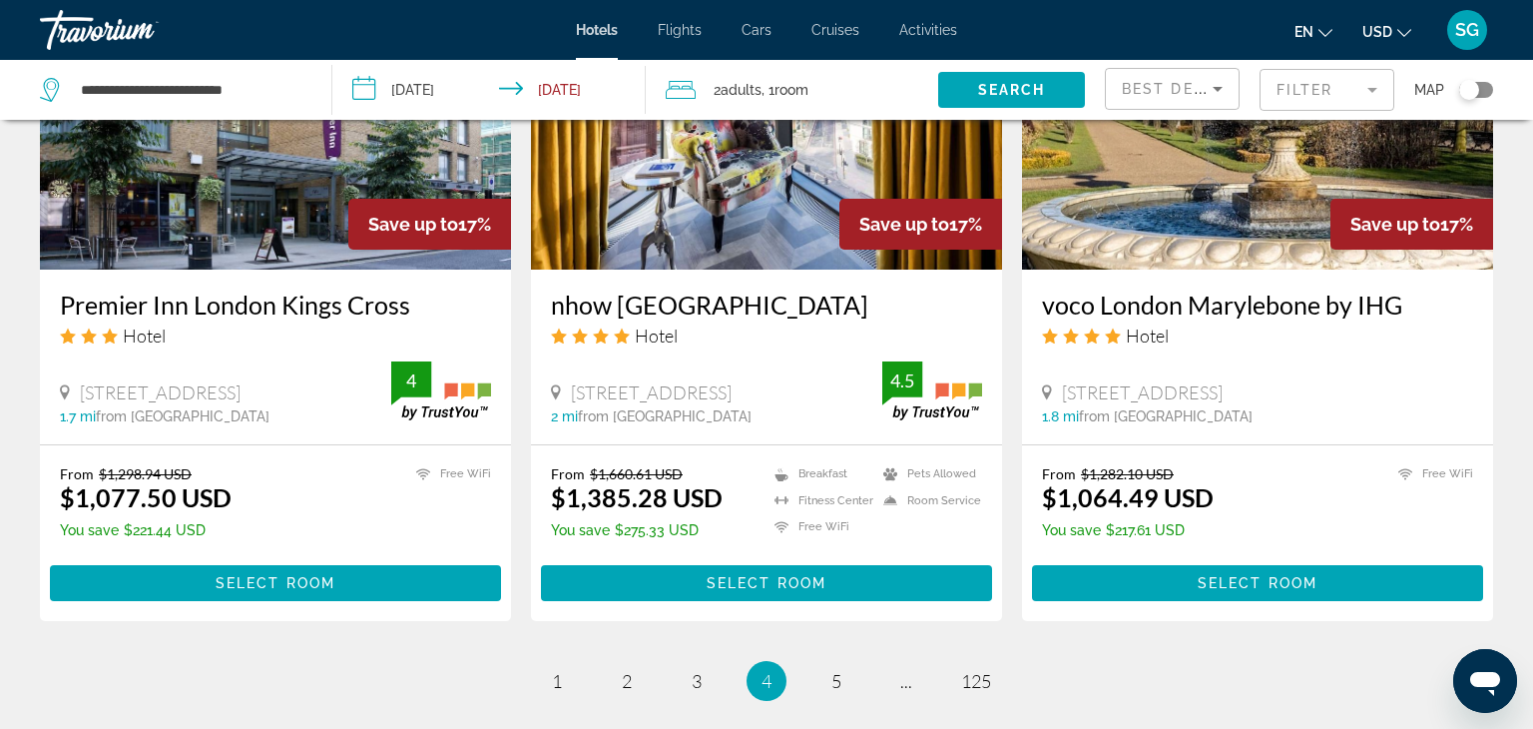
scroll to position [2546, 0]
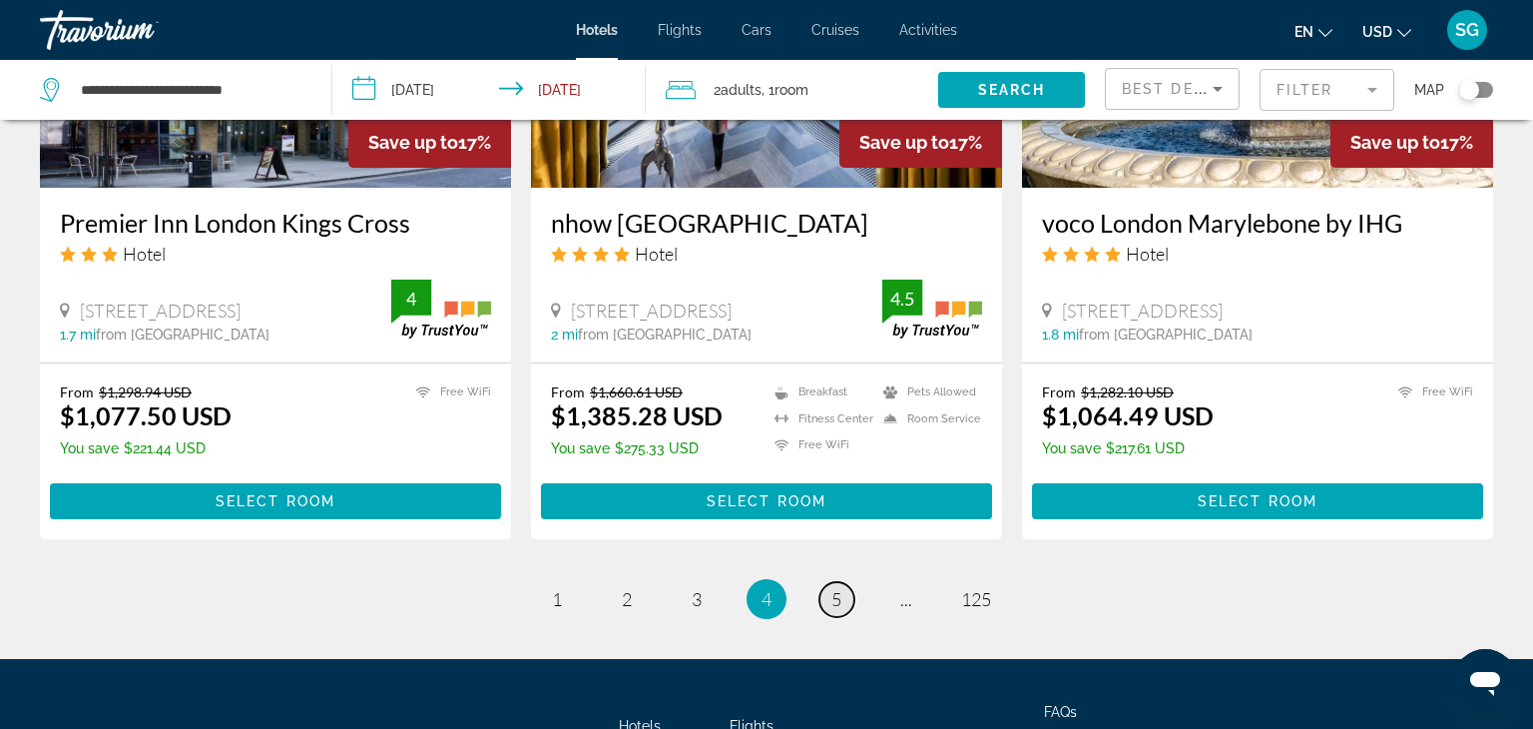
click at [838, 588] on span "5" at bounding box center [836, 599] width 10 height 22
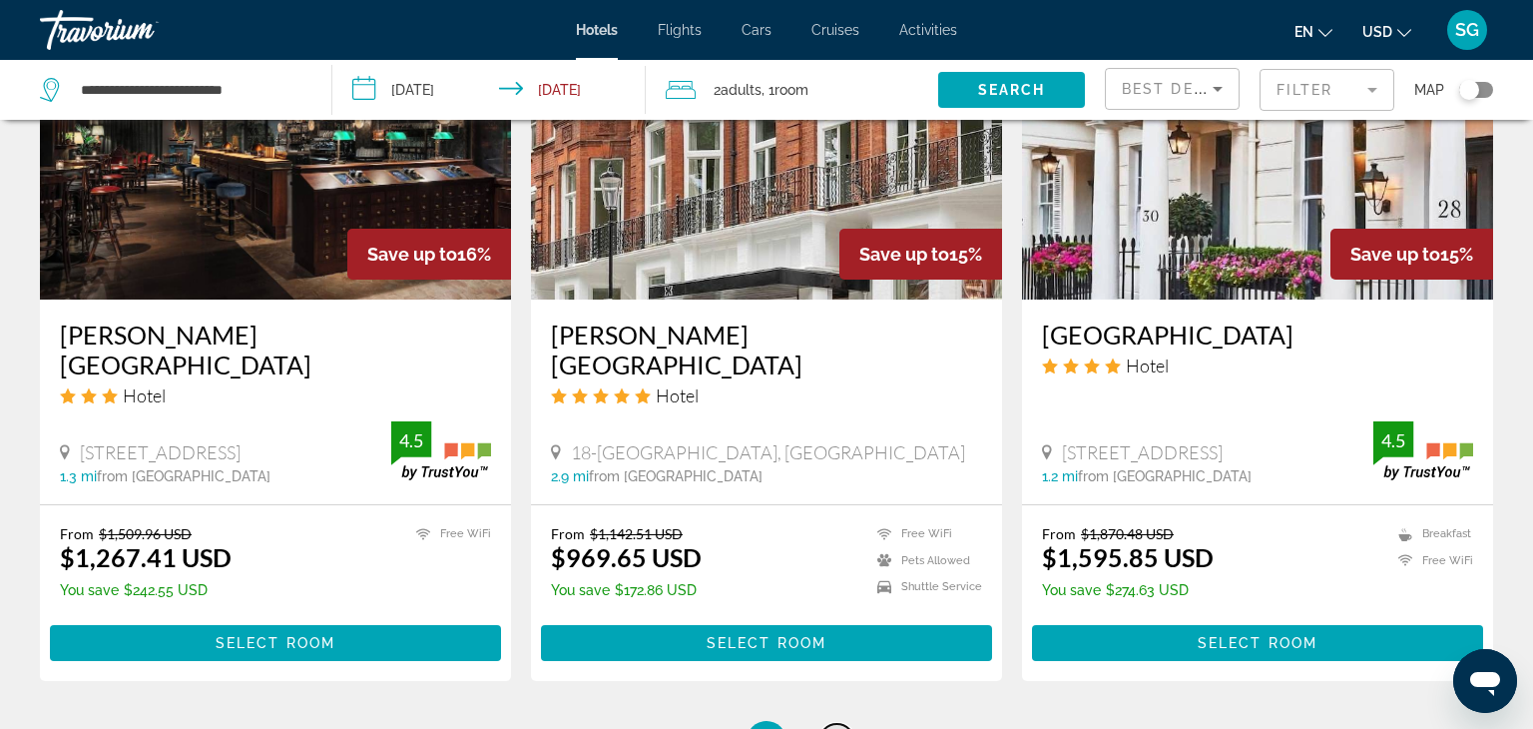
scroll to position [2470, 0]
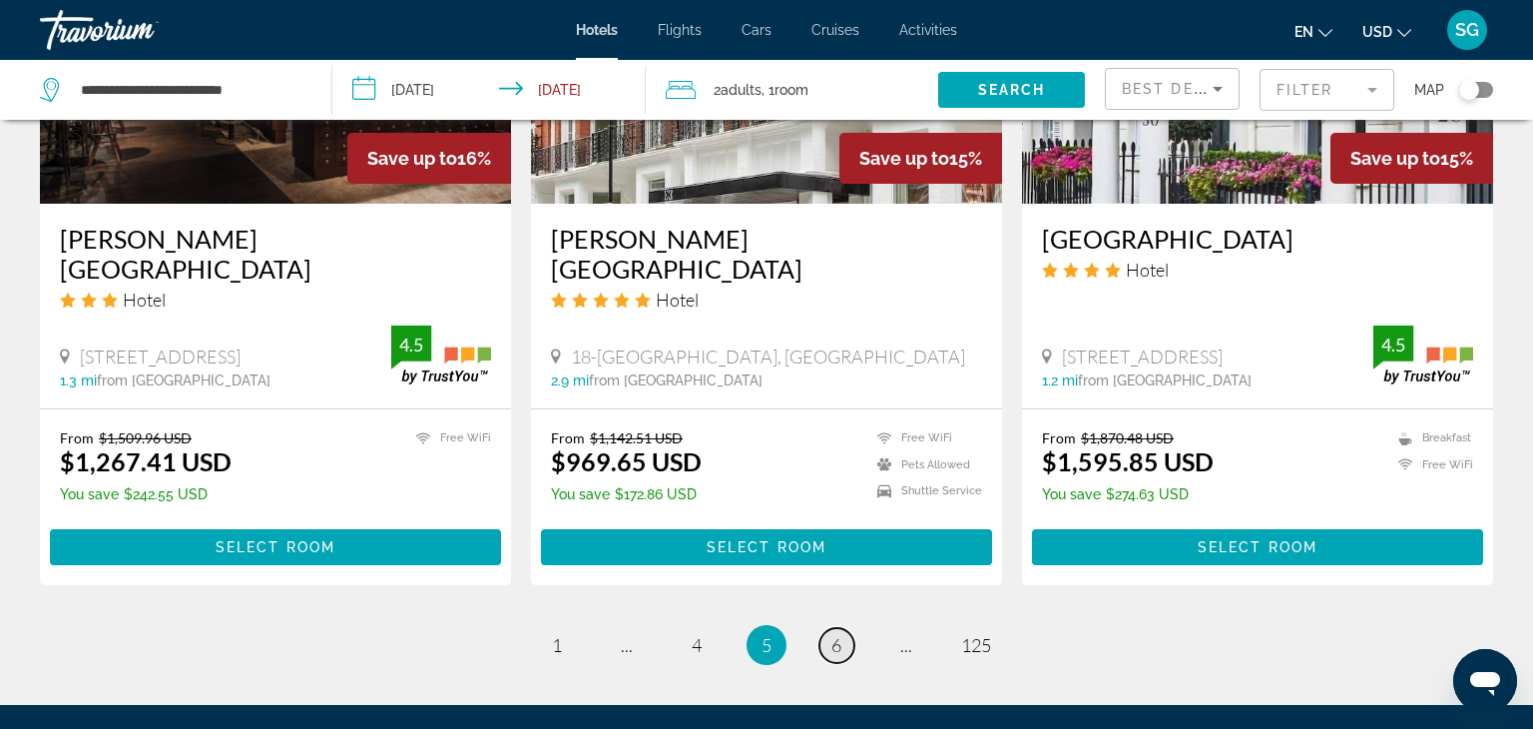
click at [838, 628] on link "page 6" at bounding box center [836, 645] width 35 height 35
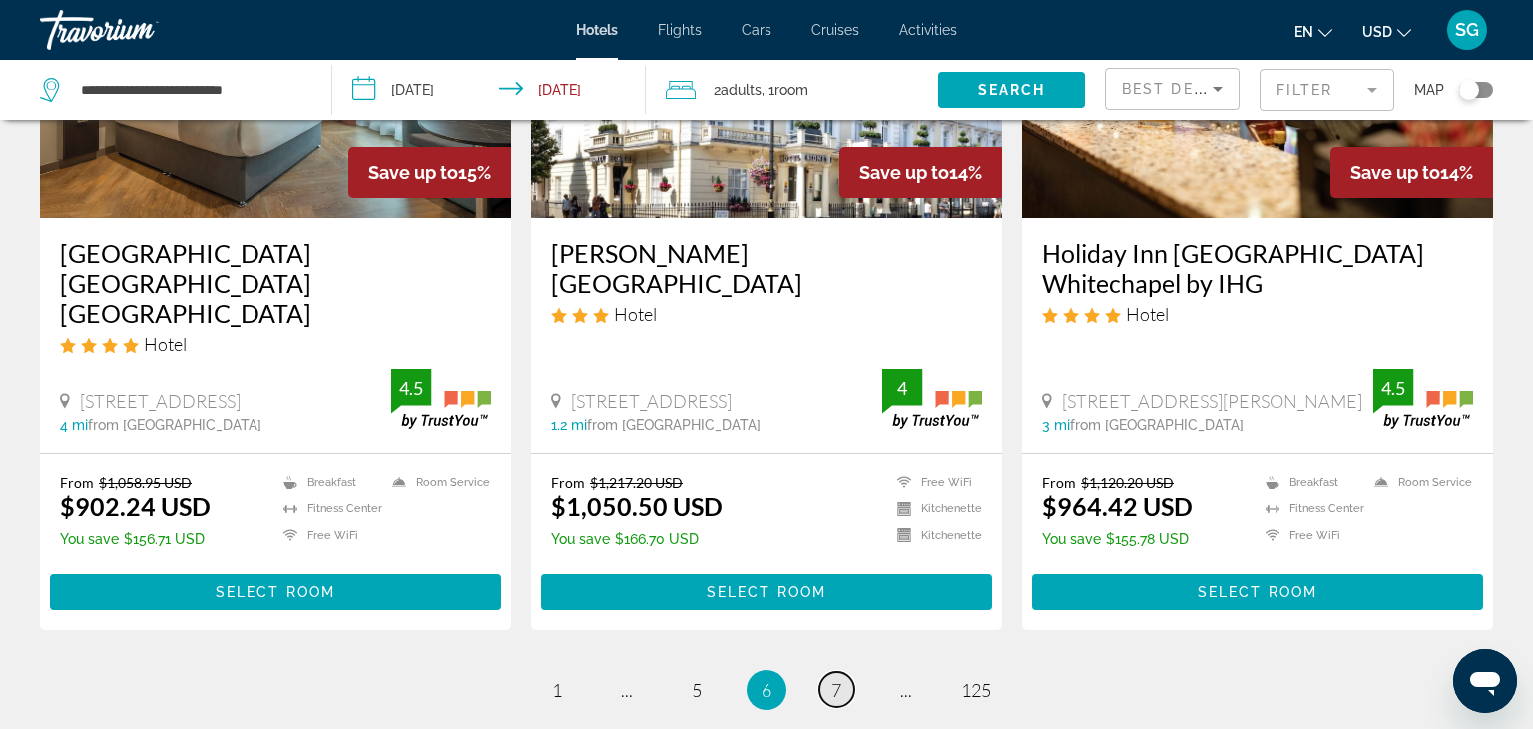
scroll to position [2518, 0]
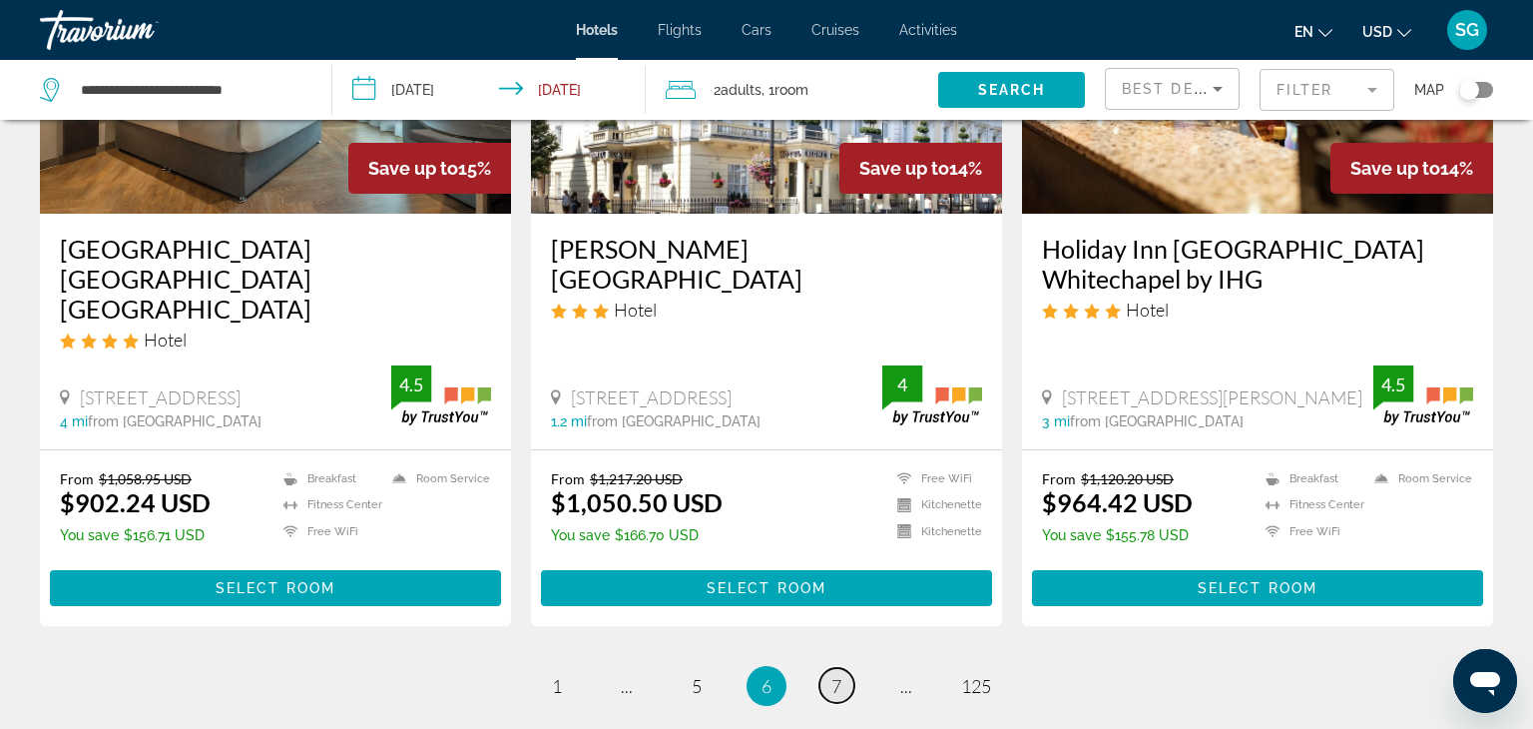
click at [835, 675] on span "7" at bounding box center [836, 686] width 10 height 22
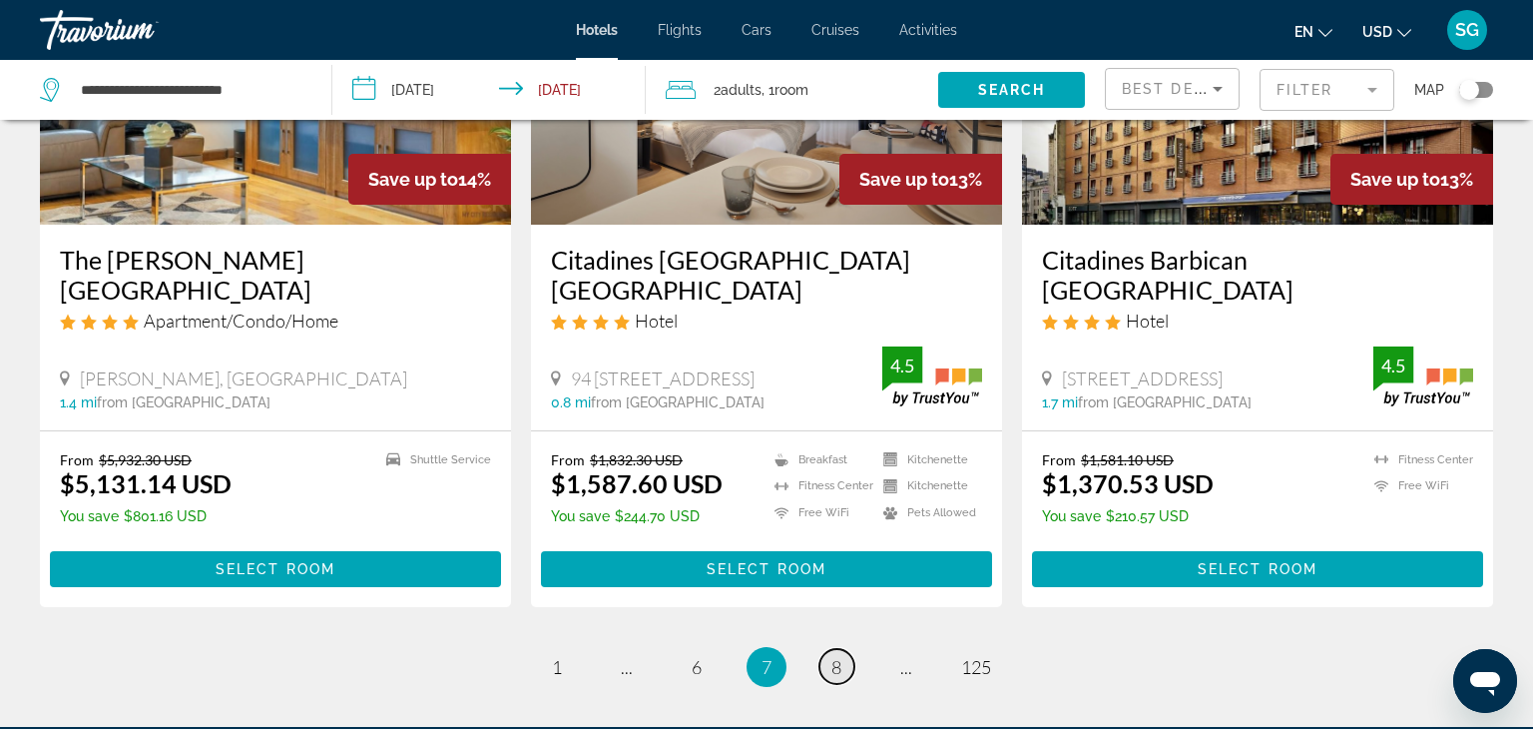
scroll to position [2480, 0]
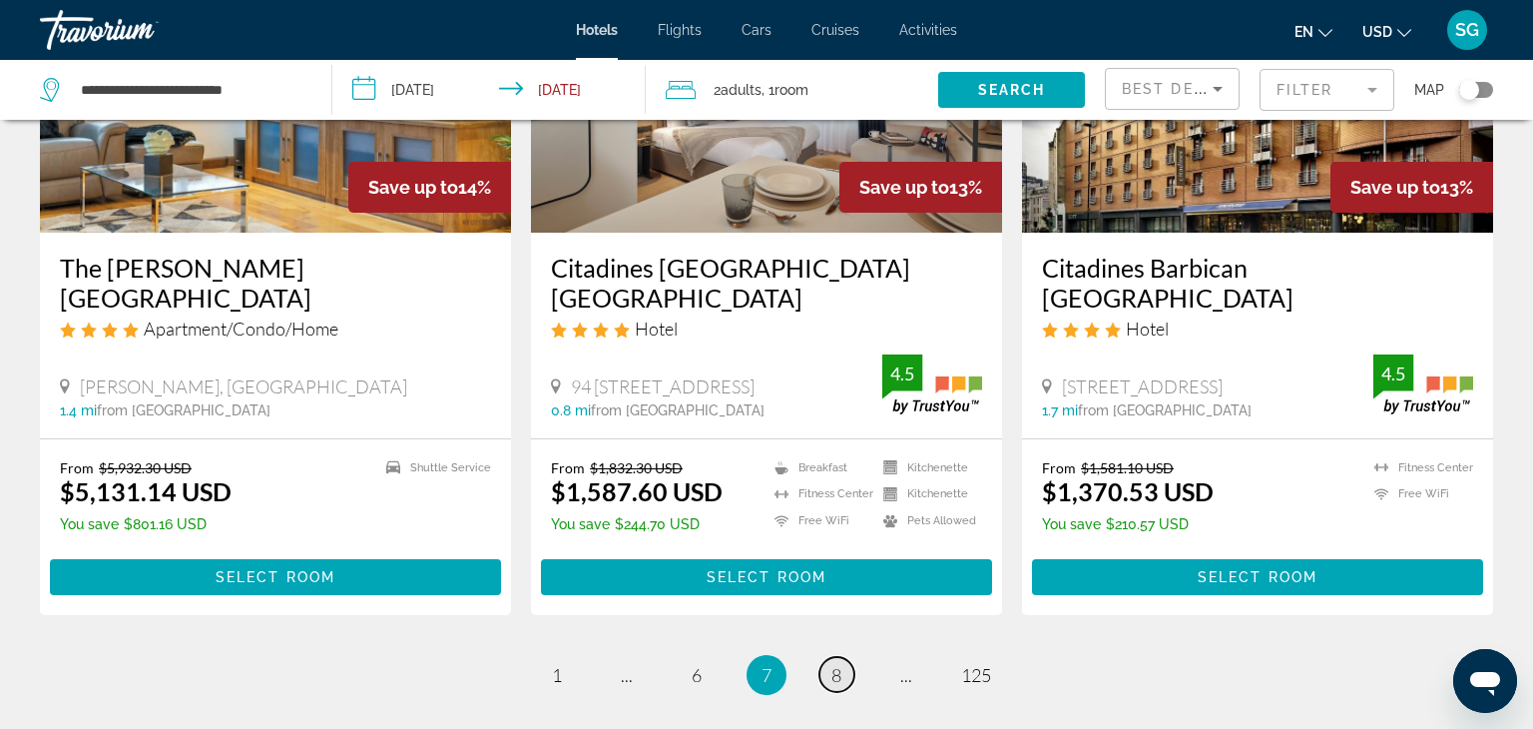
click at [837, 664] on span "8" at bounding box center [836, 675] width 10 height 22
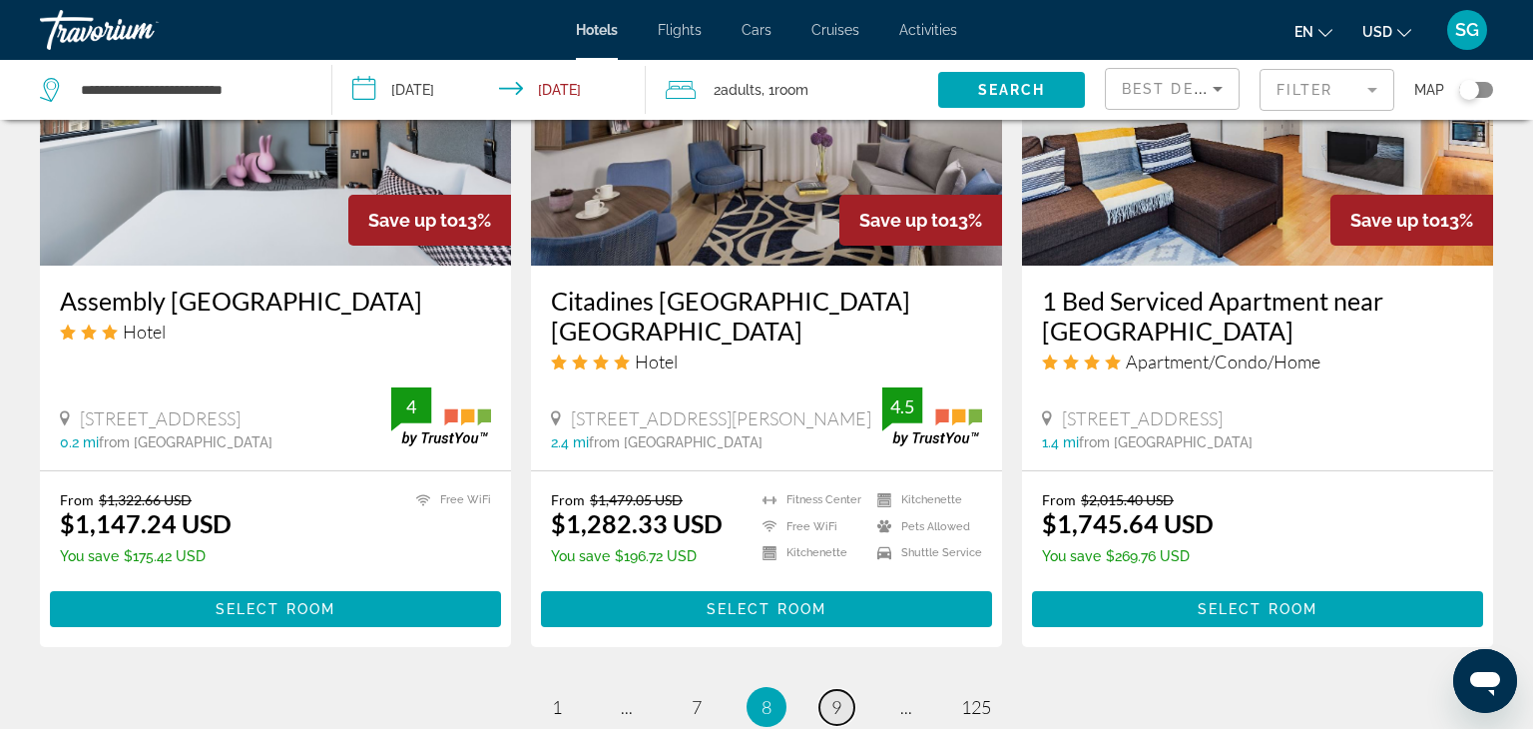
scroll to position [2526, 0]
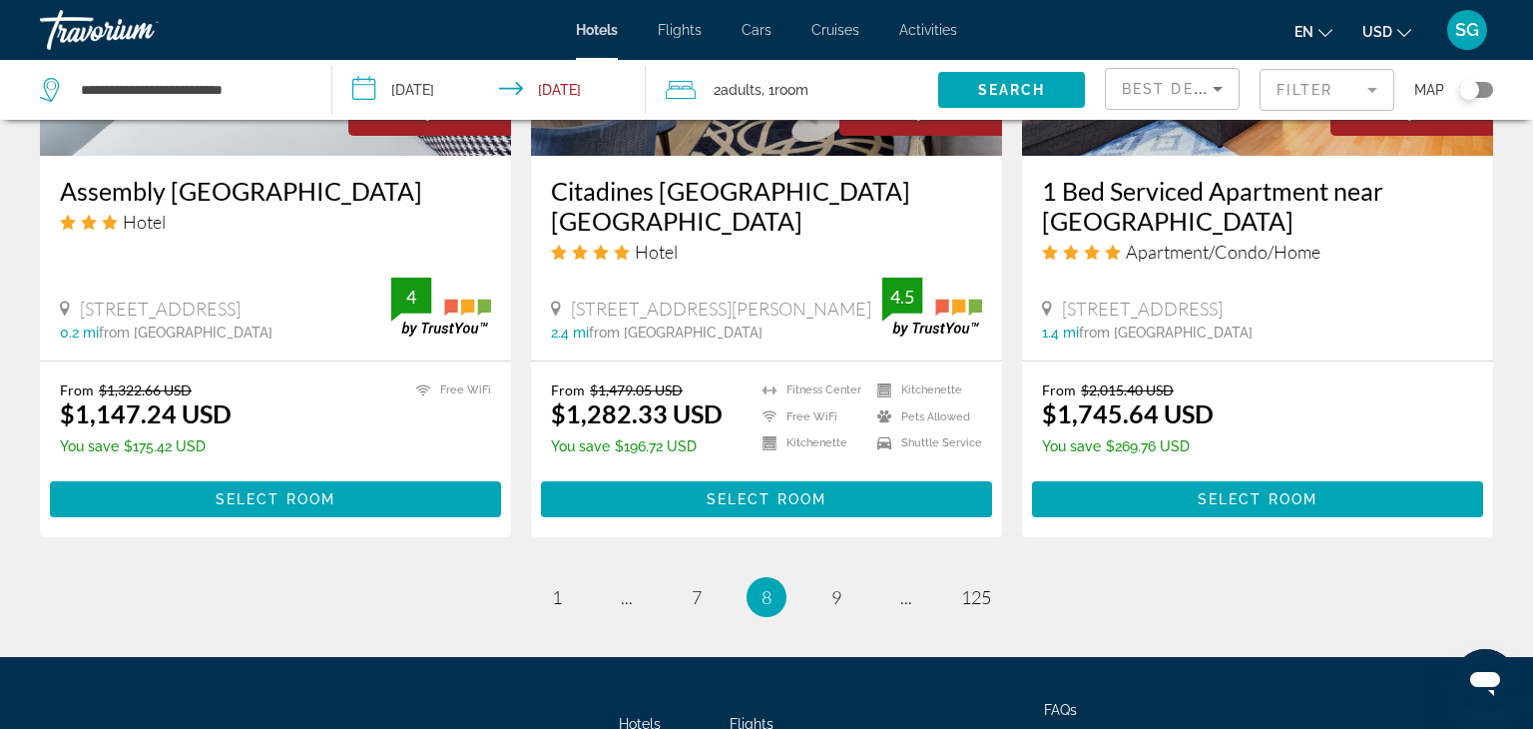
click at [853, 577] on li "page 9" at bounding box center [836, 597] width 40 height 40
click at [835, 586] on span "9" at bounding box center [836, 597] width 10 height 22
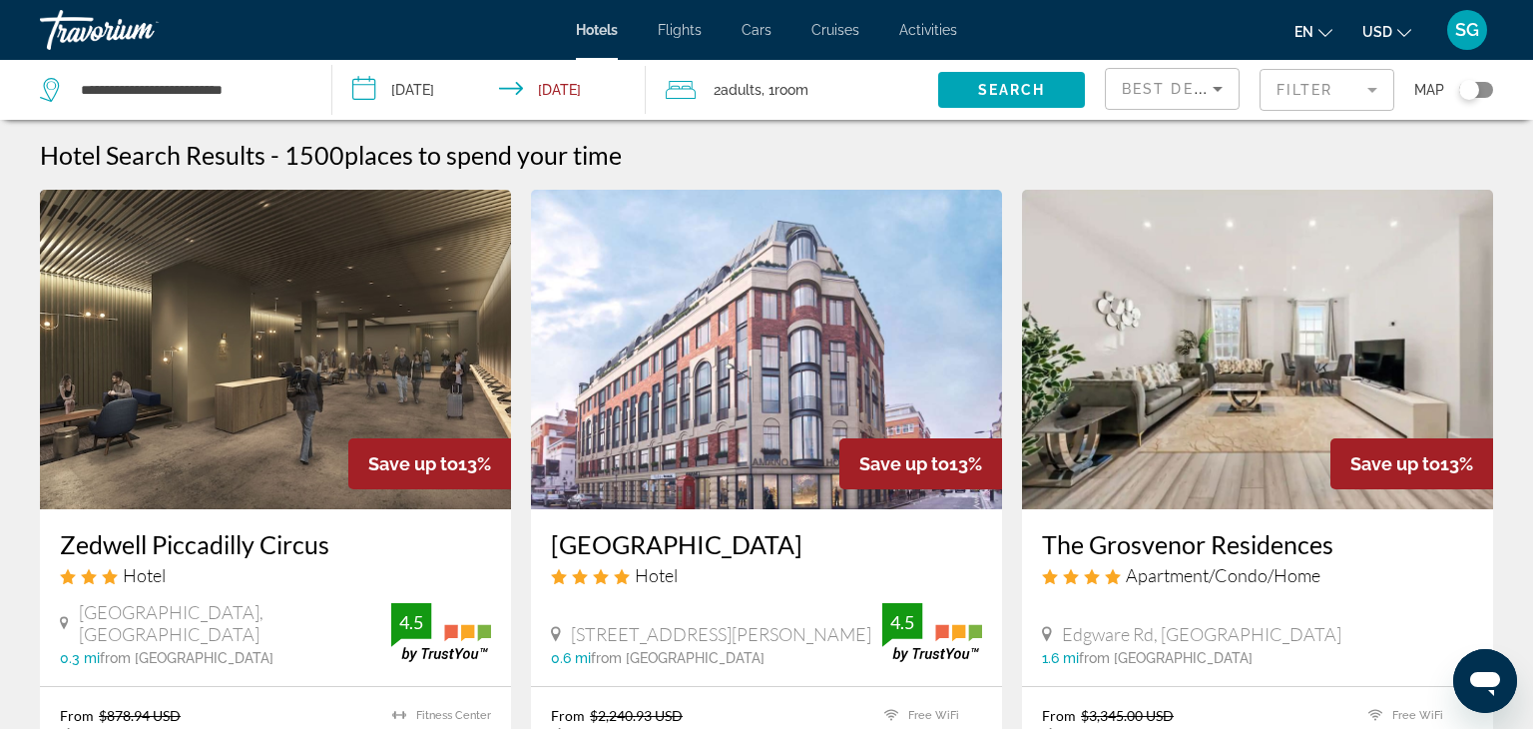
click at [616, 92] on input "**********" at bounding box center [492, 93] width 320 height 66
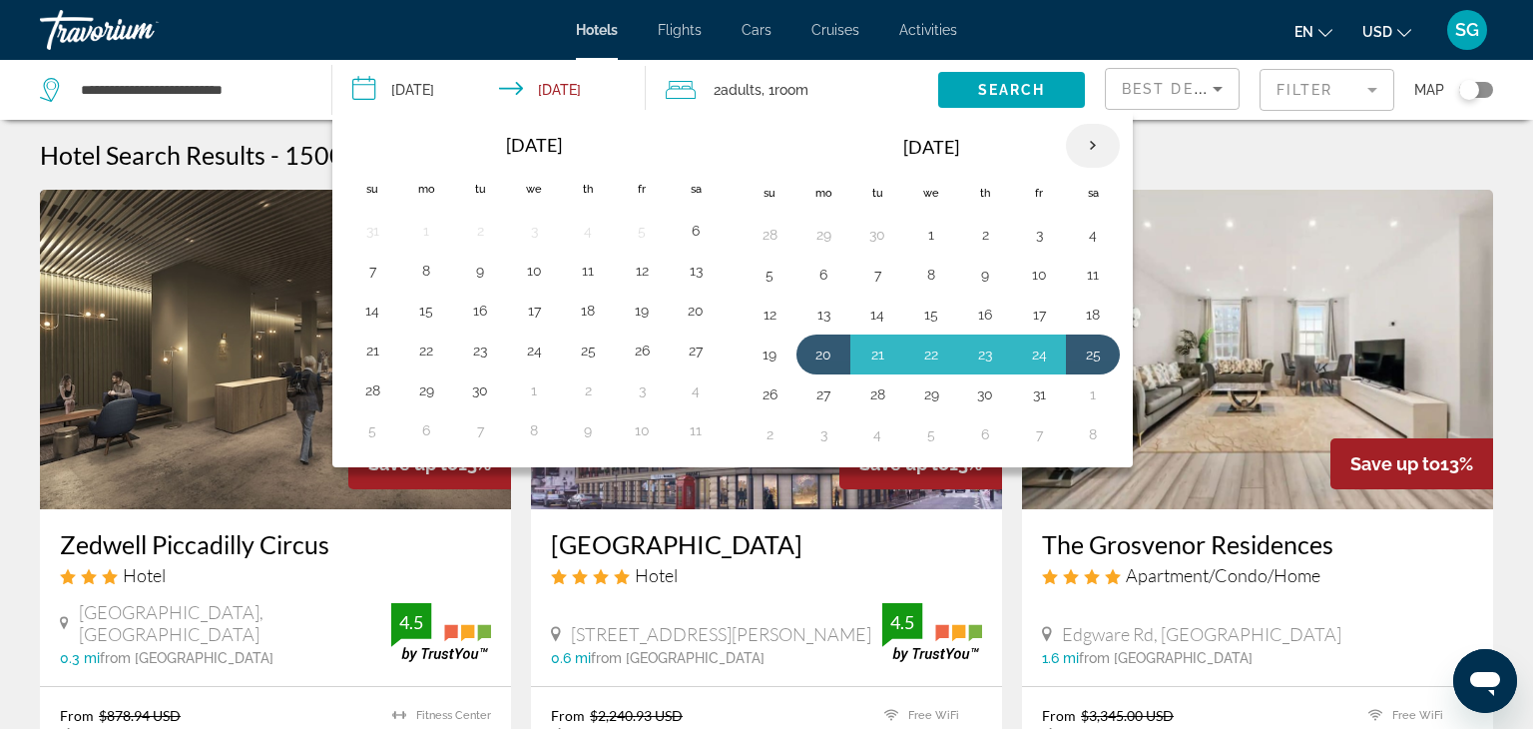
click at [1087, 156] on th "Next month" at bounding box center [1093, 146] width 54 height 44
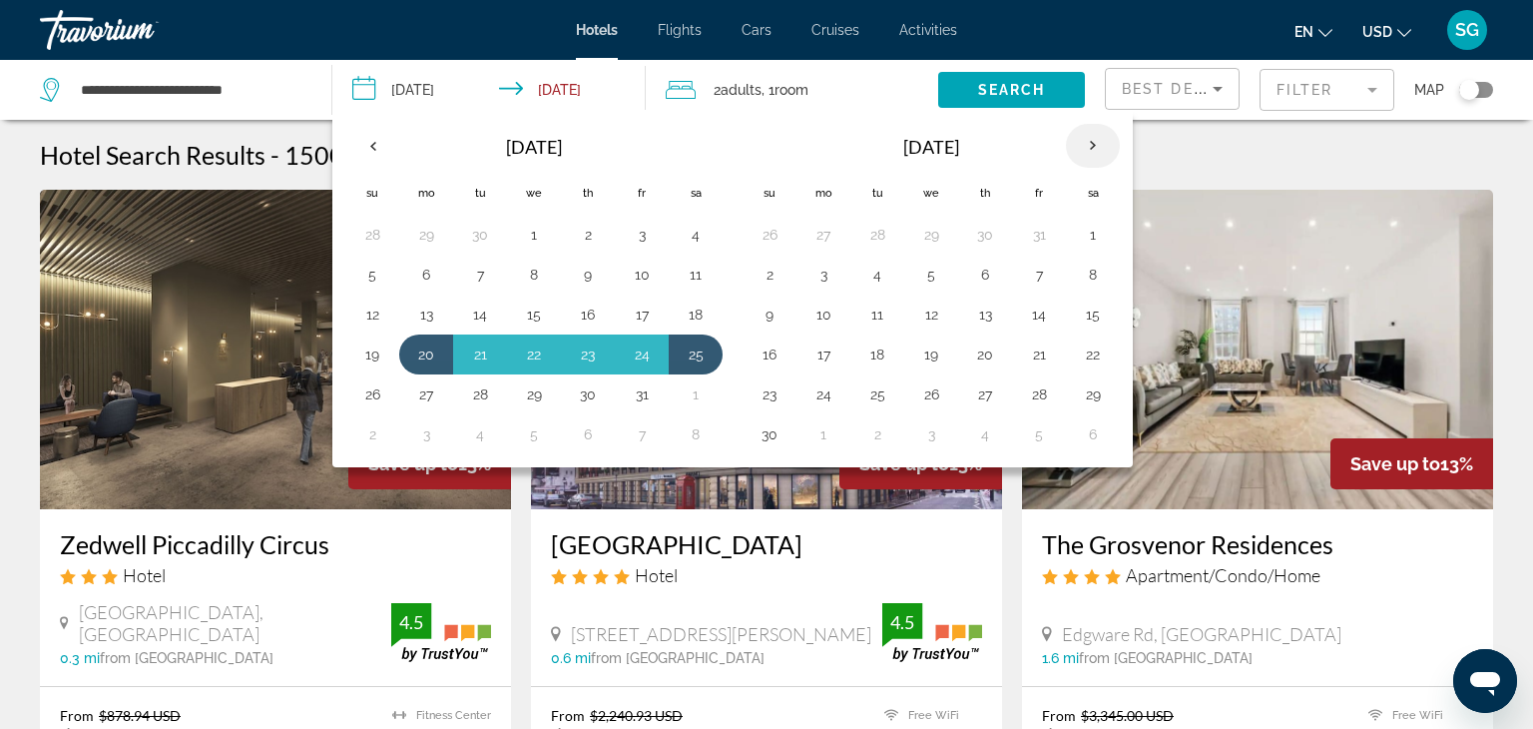
click at [1086, 160] on th "Next month" at bounding box center [1093, 146] width 54 height 44
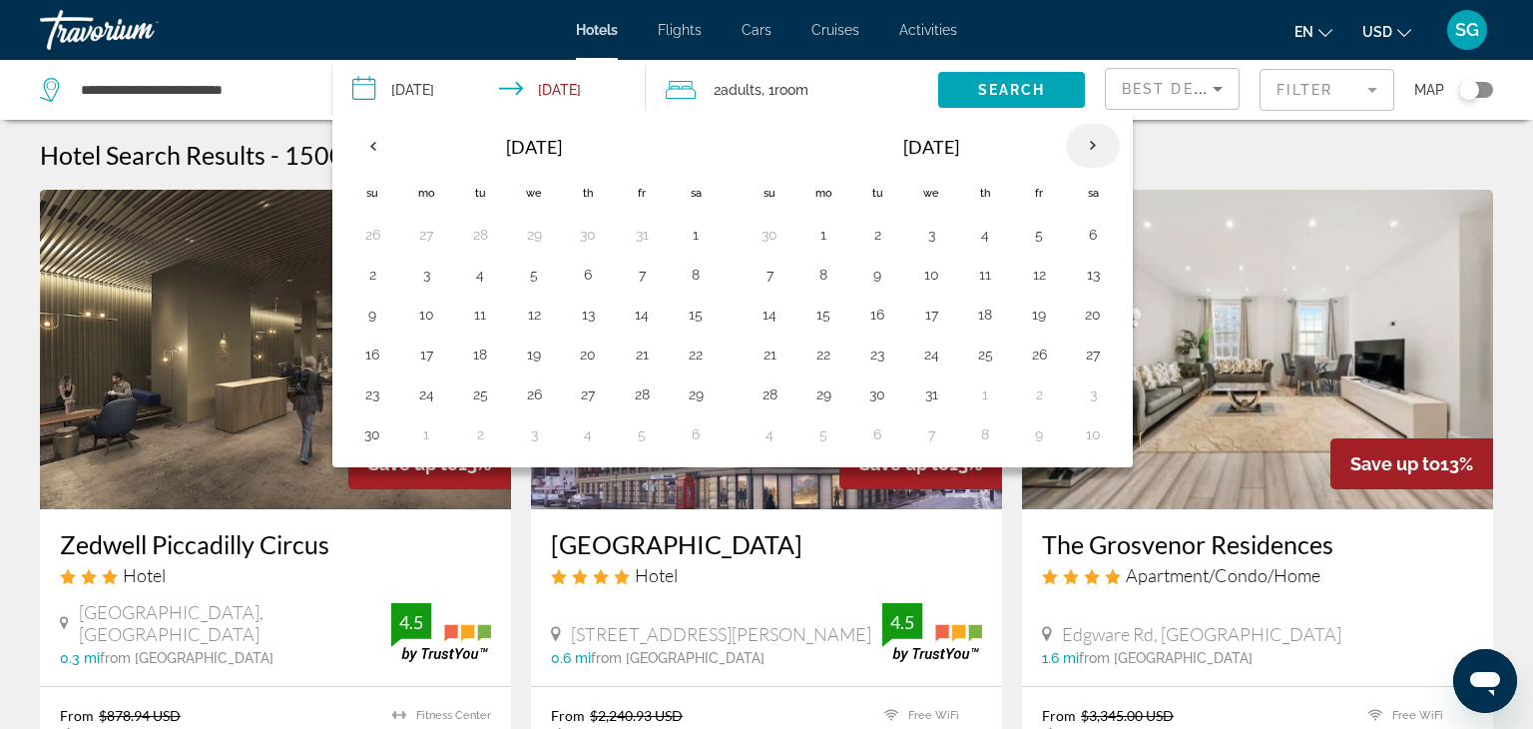
click at [1081, 149] on th "Next month" at bounding box center [1093, 146] width 54 height 44
click at [1083, 156] on th "Next month" at bounding box center [1093, 146] width 54 height 44
click at [1093, 153] on th "Next month" at bounding box center [1093, 146] width 54 height 44
click at [1091, 155] on th "Next month" at bounding box center [1093, 146] width 54 height 44
click at [825, 360] on button "20" at bounding box center [823, 354] width 32 height 28
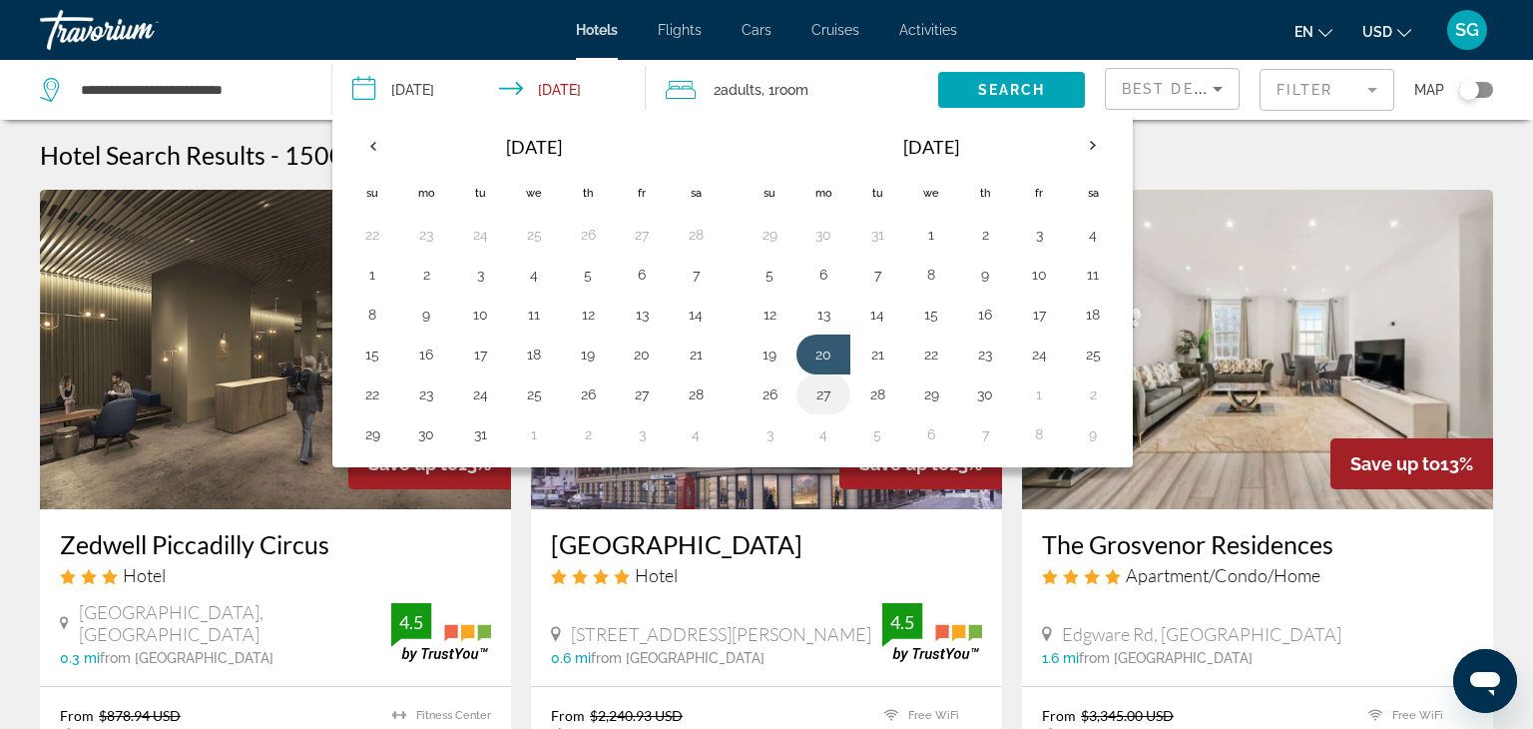
click at [824, 400] on button "27" at bounding box center [823, 394] width 32 height 28
type input "**********"
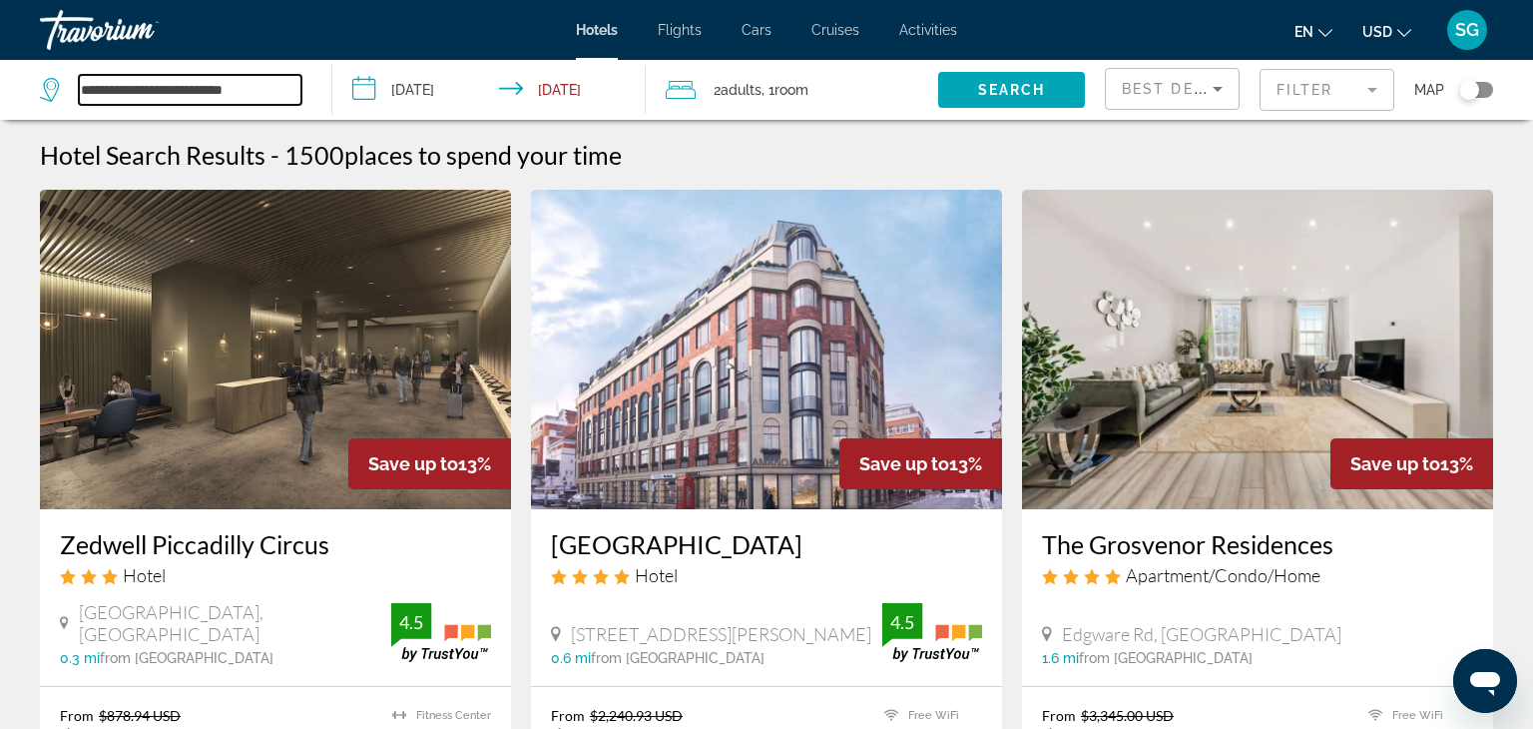
click at [293, 89] on input "**********" at bounding box center [190, 90] width 223 height 30
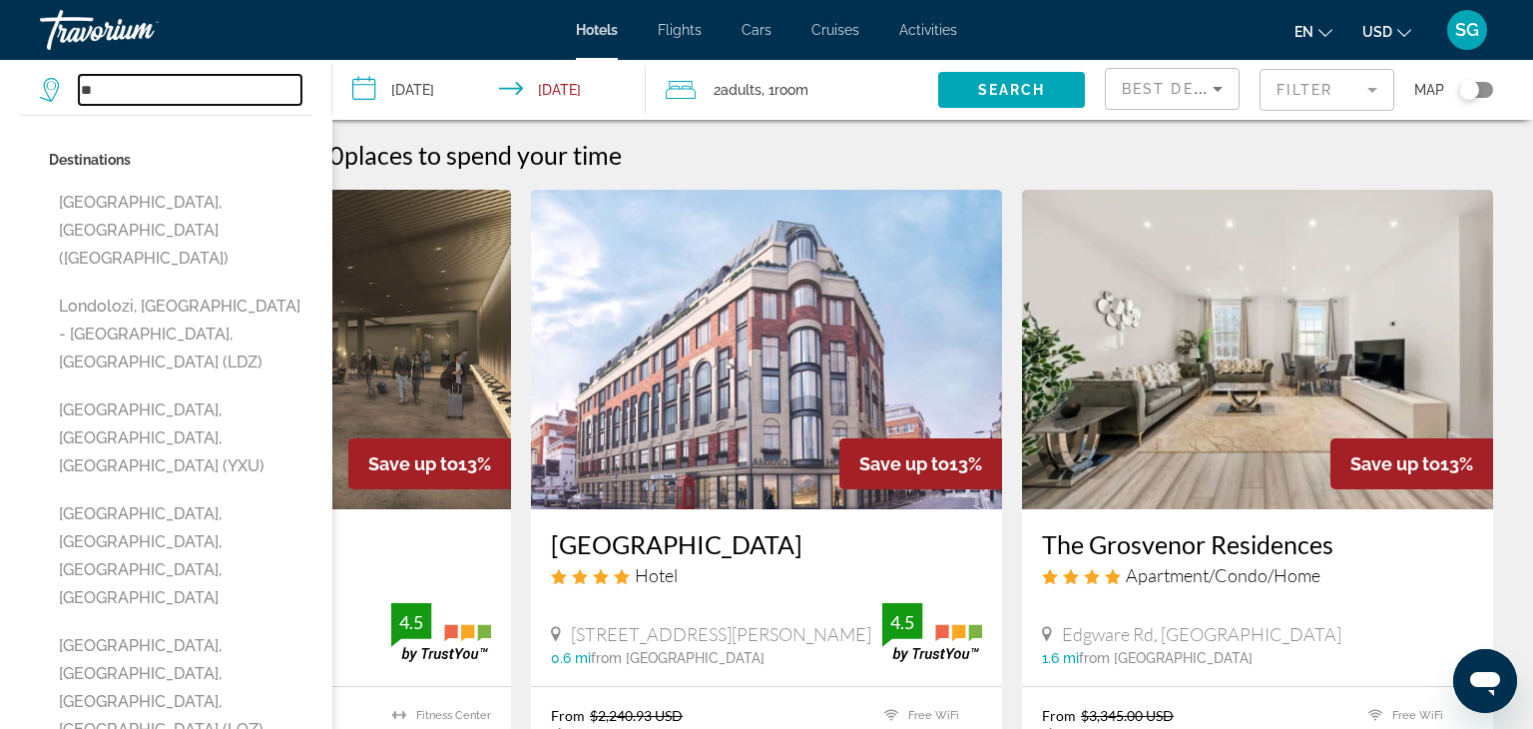
type input "*"
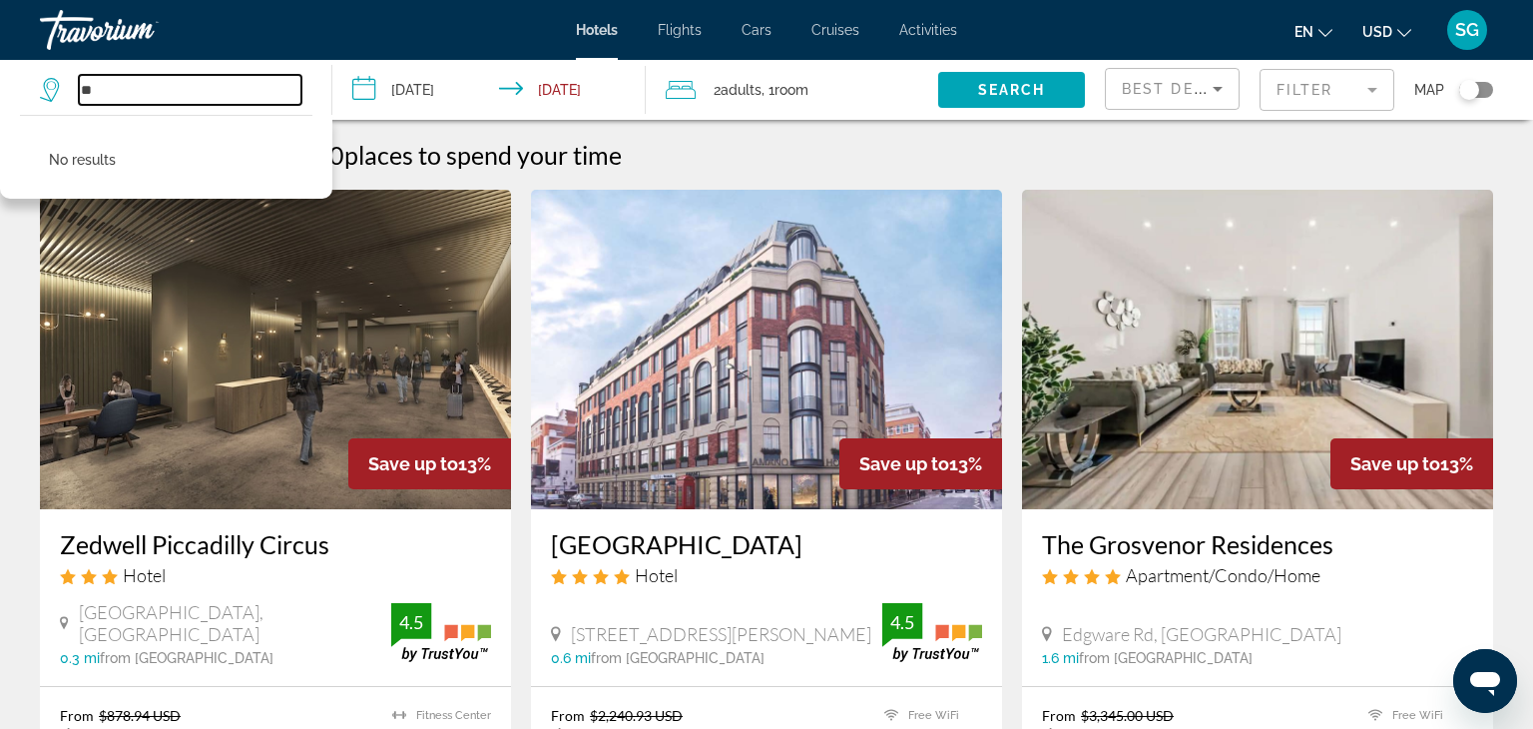
type input "*"
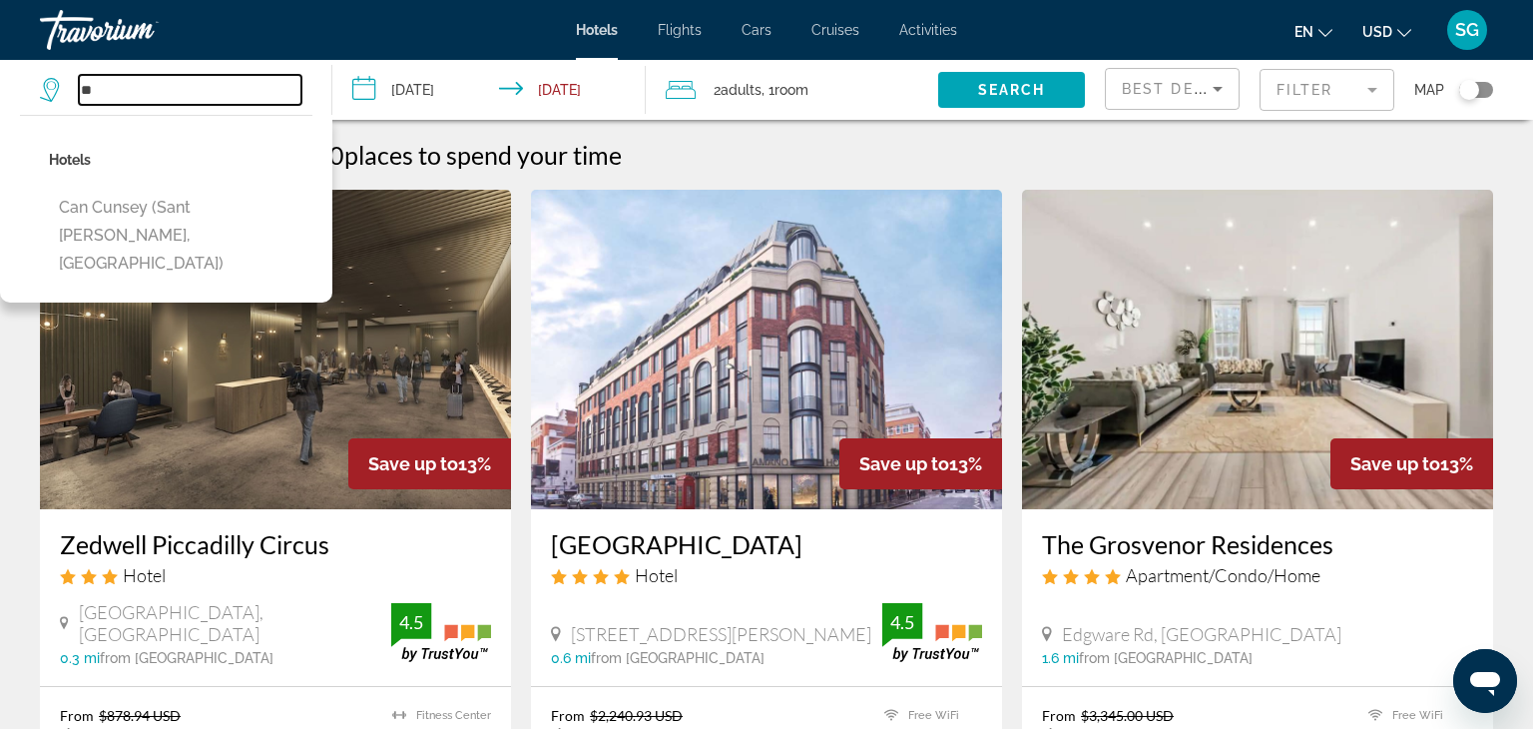
type input "*"
